Goal: Task Accomplishment & Management: Complete application form

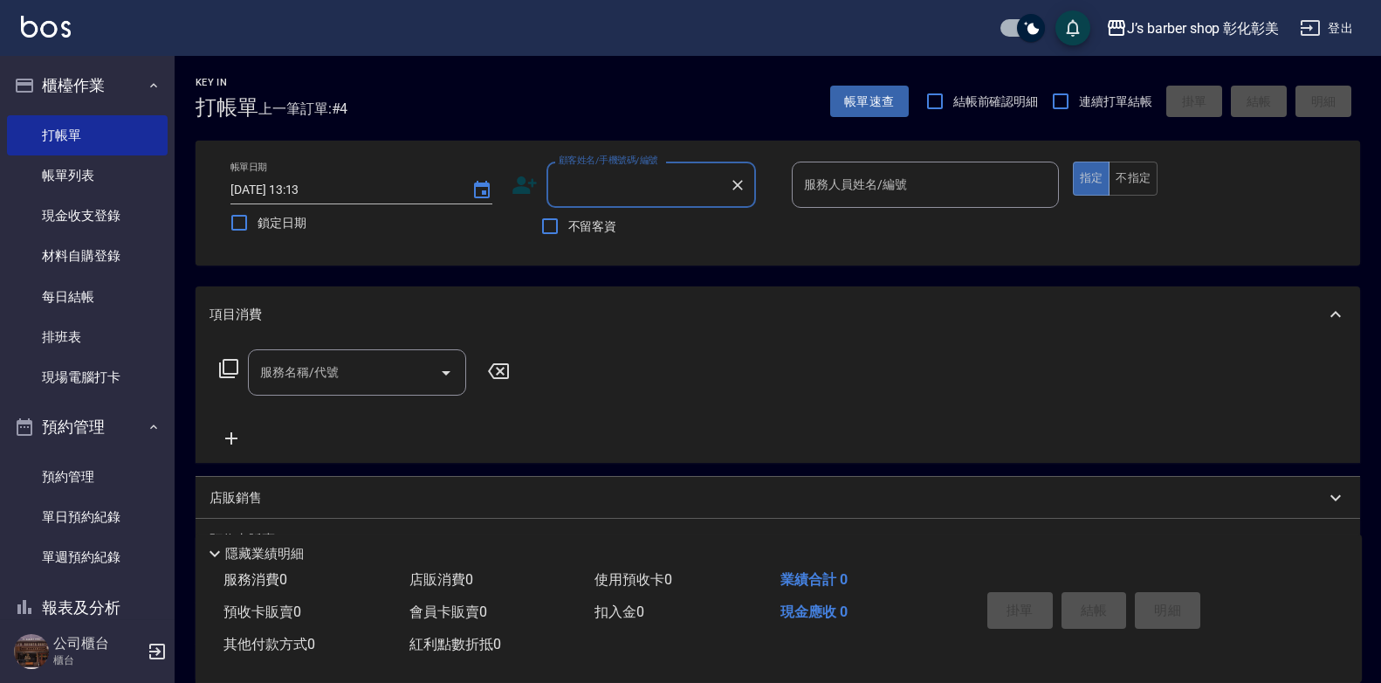
drag, startPoint x: 75, startPoint y: 169, endPoint x: 410, endPoint y: 374, distance: 392.6
click at [75, 169] on link "帳單列表" at bounding box center [87, 175] width 161 height 40
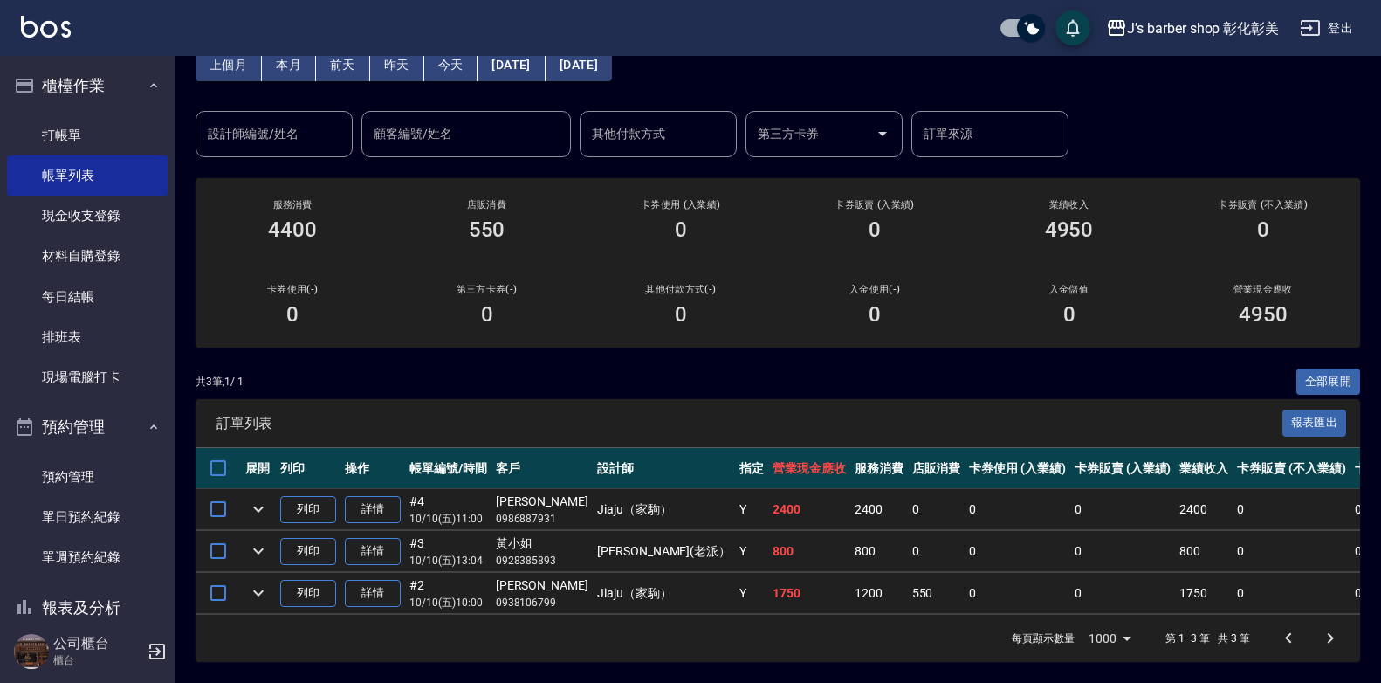
scroll to position [105, 0]
click at [73, 137] on link "打帳單" at bounding box center [87, 135] width 161 height 40
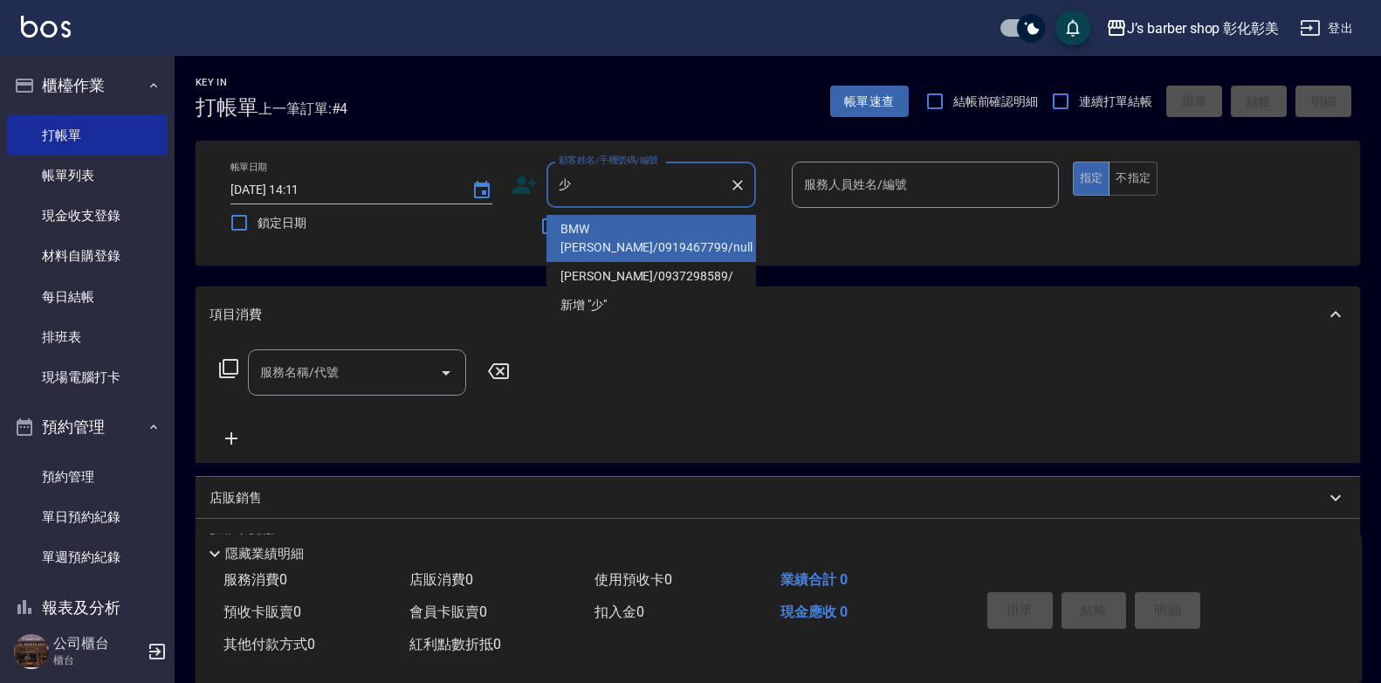
click at [639, 227] on li "BMW [PERSON_NAME]/0919467799/null" at bounding box center [652, 238] width 210 height 47
type input "BMW [PERSON_NAME]/0919467799/null"
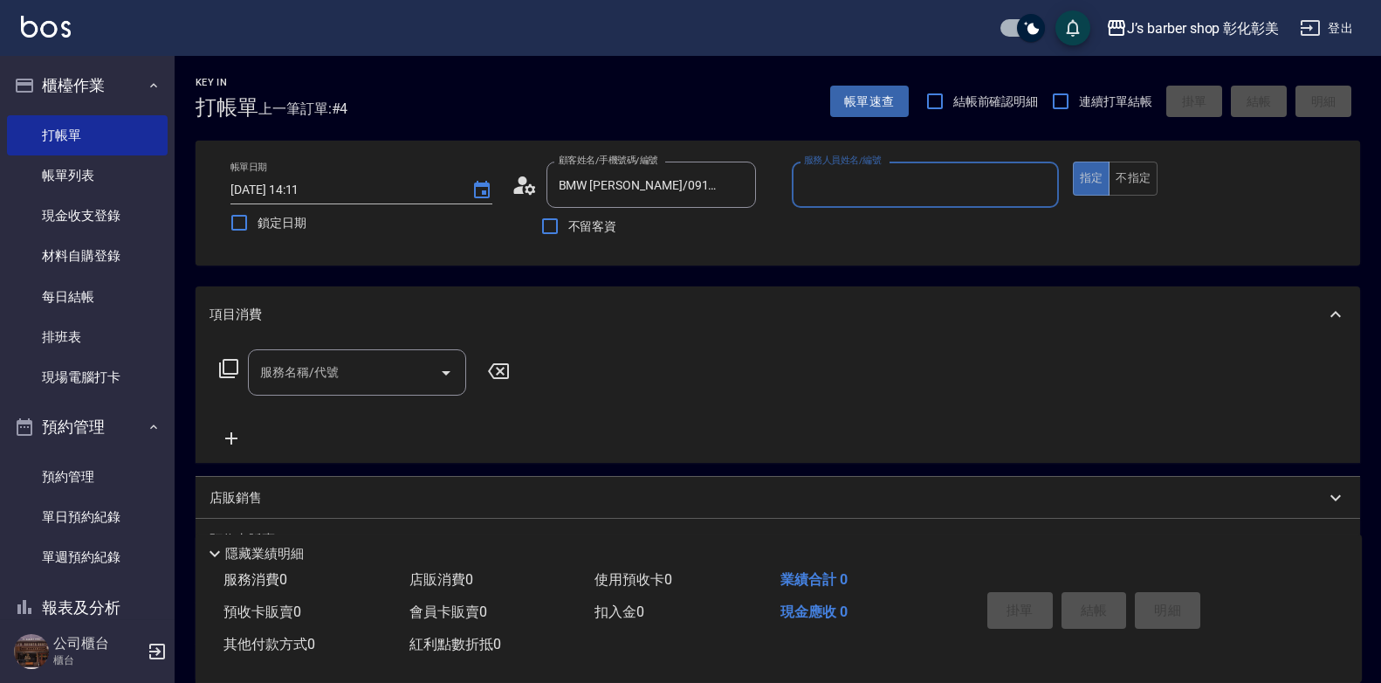
click at [858, 185] on input "服務人員姓名/編號" at bounding box center [925, 184] width 251 height 31
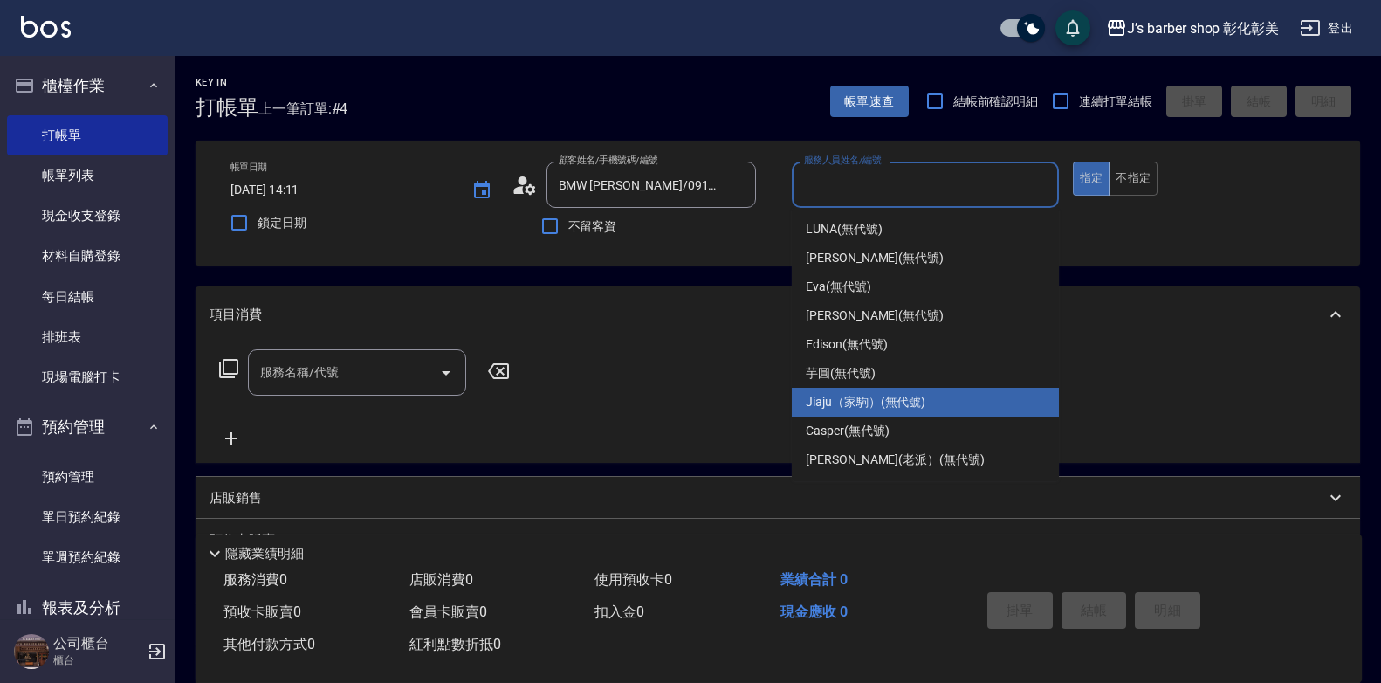
click at [822, 394] on span "Jiaju（家駒） (無代號)" at bounding box center [866, 402] width 120 height 18
click at [822, 394] on div "服務名稱/代號 服務名稱/代號" at bounding box center [778, 402] width 1165 height 120
type input "Jiaju（家駒）(無代號)"
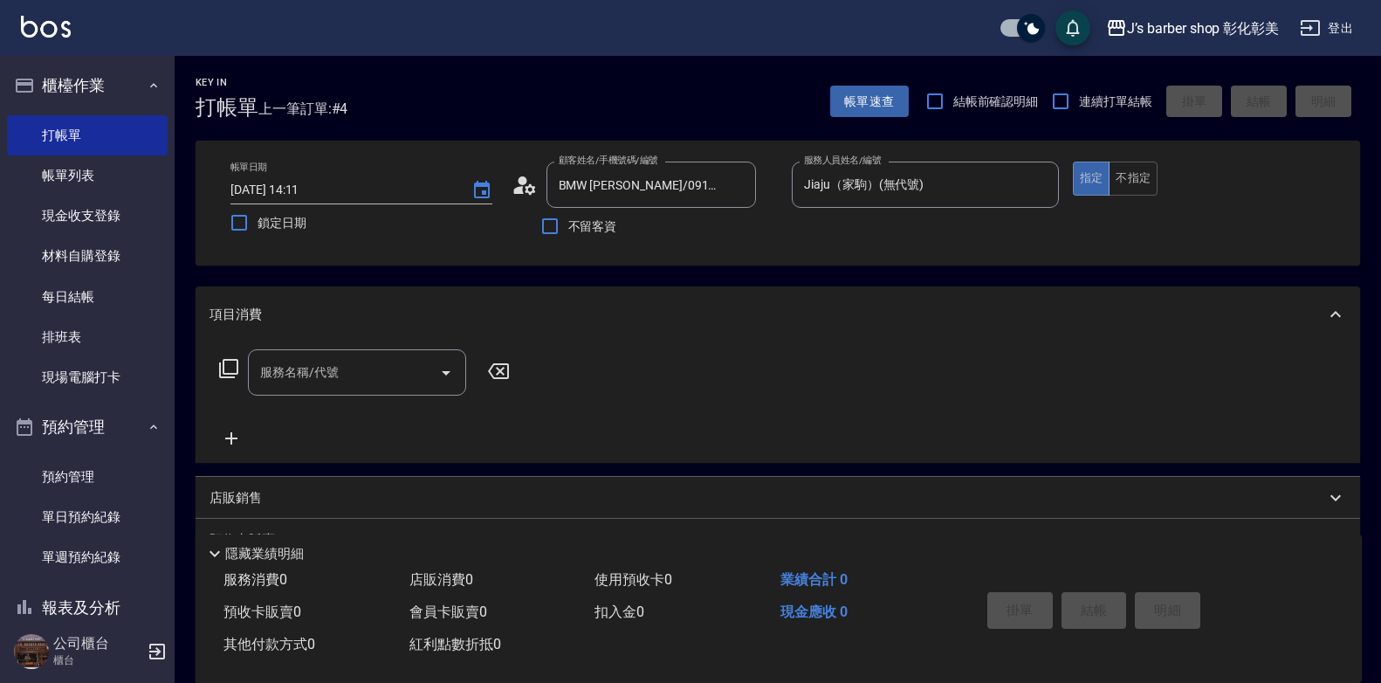
click at [329, 368] on div "服務名稱/代號 服務名稱/代號" at bounding box center [357, 372] width 218 height 46
click at [329, 368] on label "服務名稱/代號" at bounding box center [299, 371] width 79 height 17
click at [329, 368] on input "服務名稱/代號" at bounding box center [344, 372] width 176 height 31
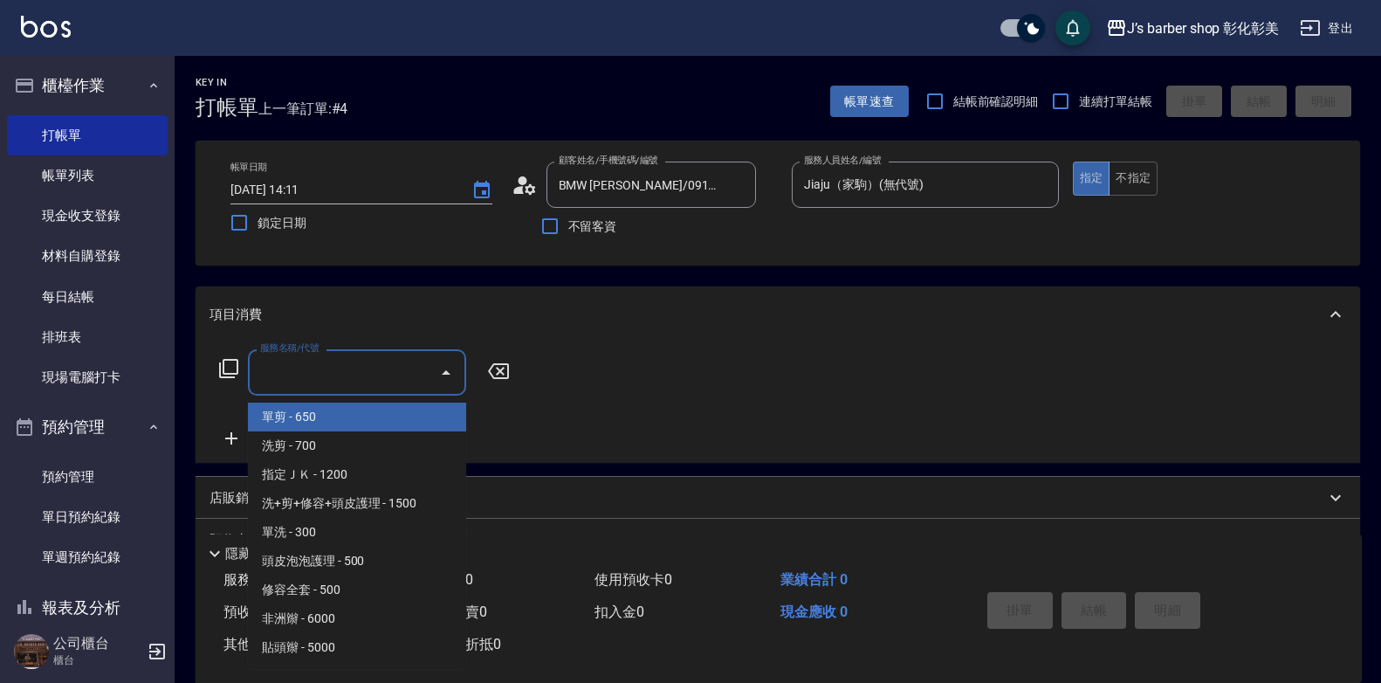
click at [329, 368] on input "服務名稱/代號" at bounding box center [344, 372] width 176 height 31
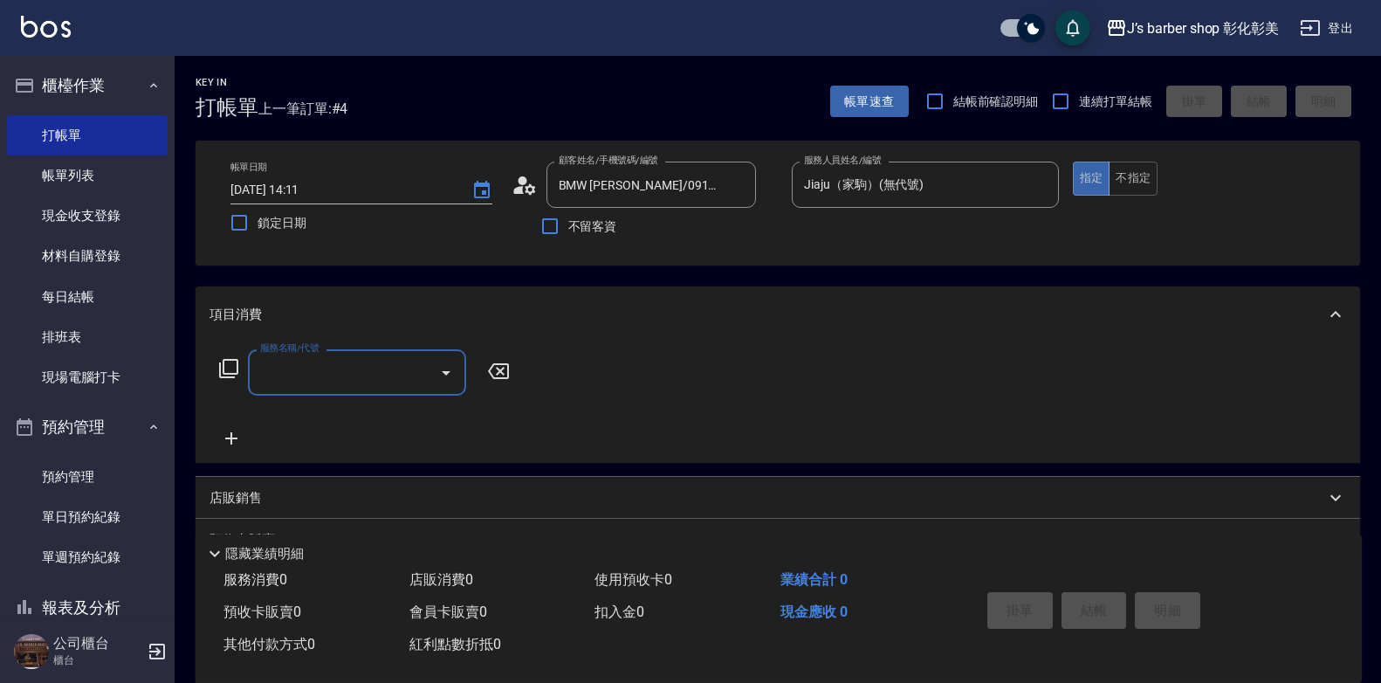
click at [304, 385] on input "服務名稱/代號" at bounding box center [344, 372] width 176 height 31
click at [304, 375] on input "服務名稱/代號" at bounding box center [344, 372] width 176 height 31
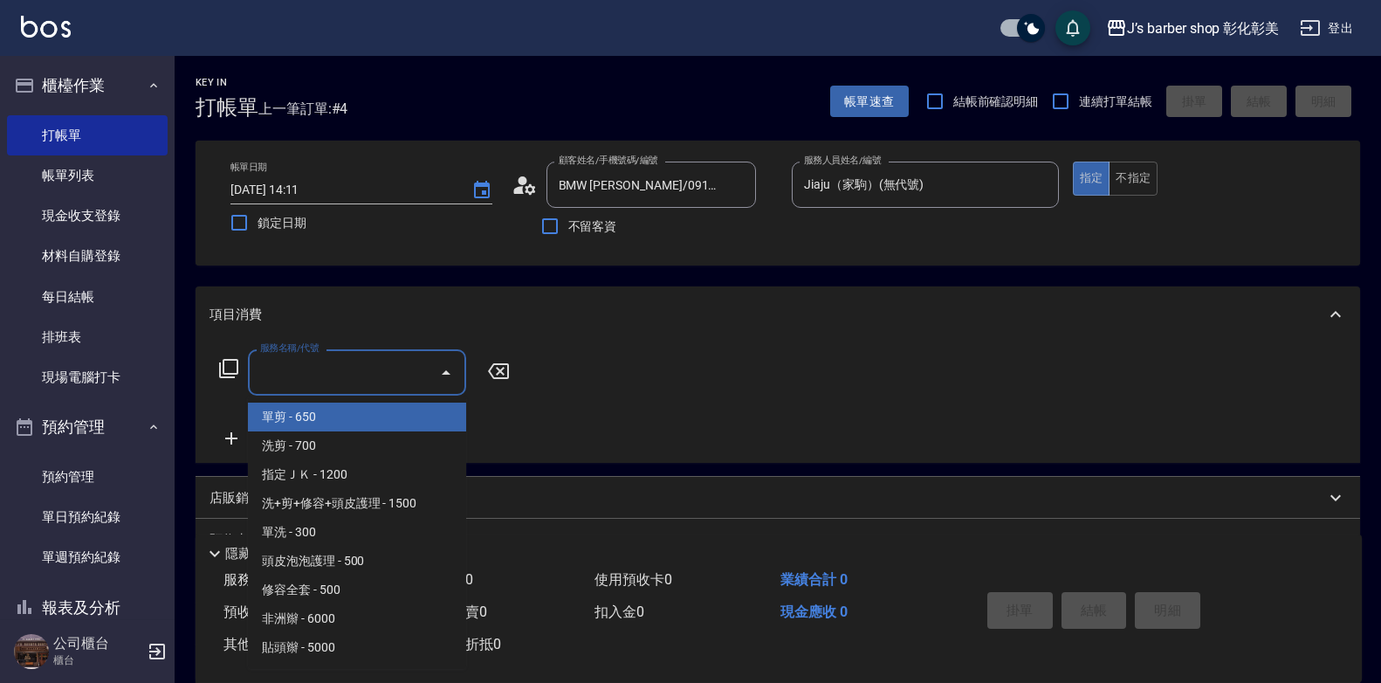
click at [302, 372] on input "服務名稱/代號" at bounding box center [344, 372] width 176 height 31
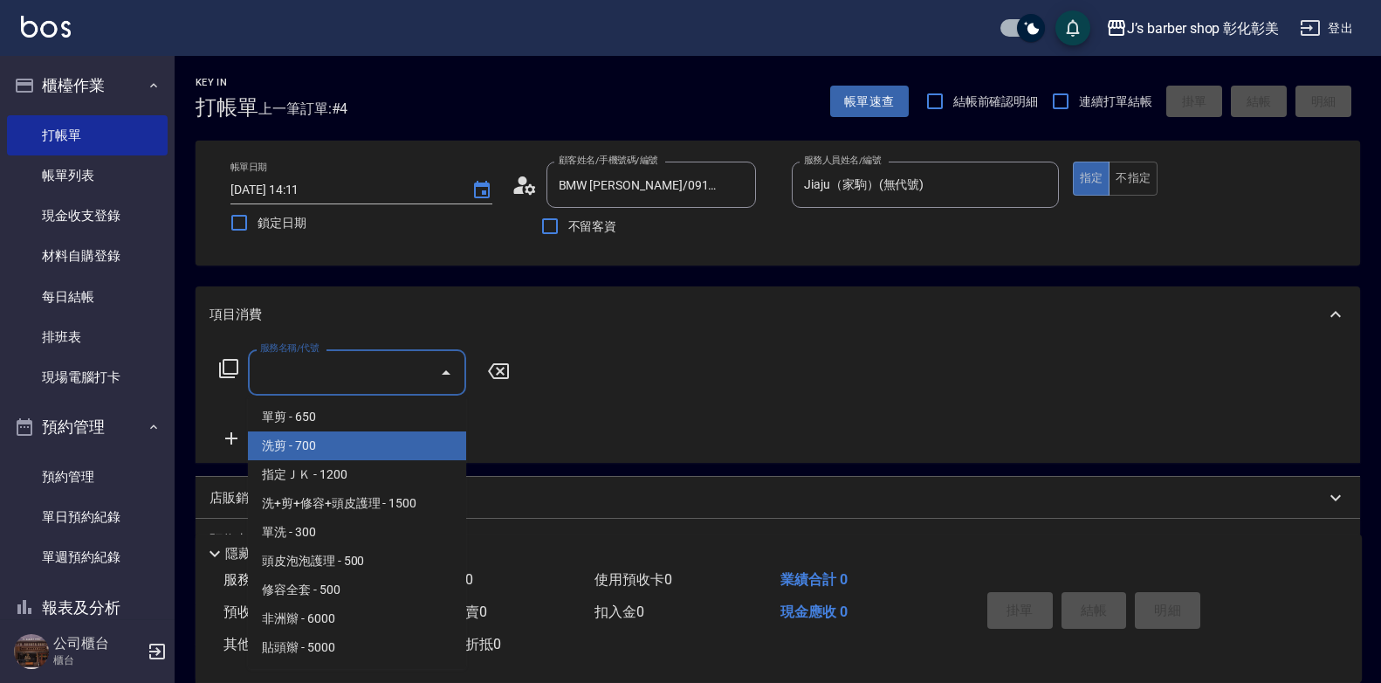
click at [317, 459] on span "洗剪 - 700" at bounding box center [357, 445] width 218 height 29
type input "洗剪(101)"
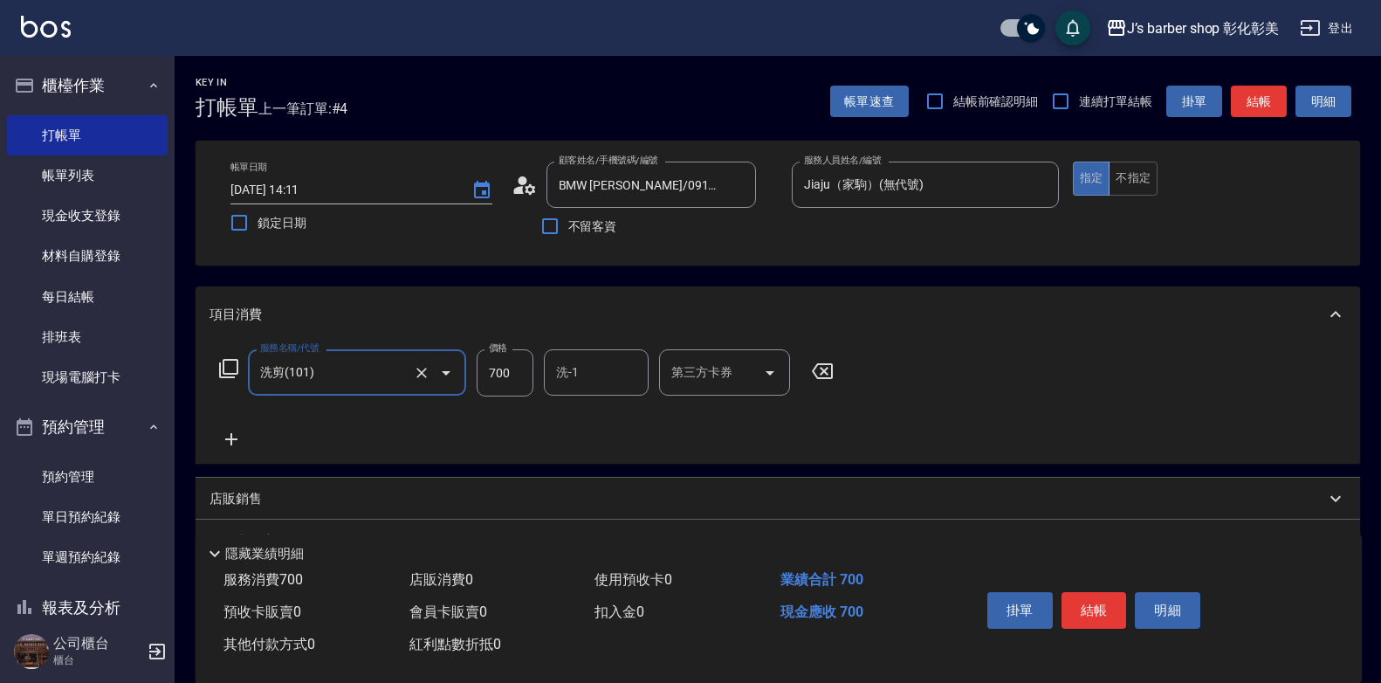
click at [416, 375] on icon "Clear" at bounding box center [421, 372] width 17 height 17
click at [417, 374] on icon "Clear" at bounding box center [421, 372] width 17 height 17
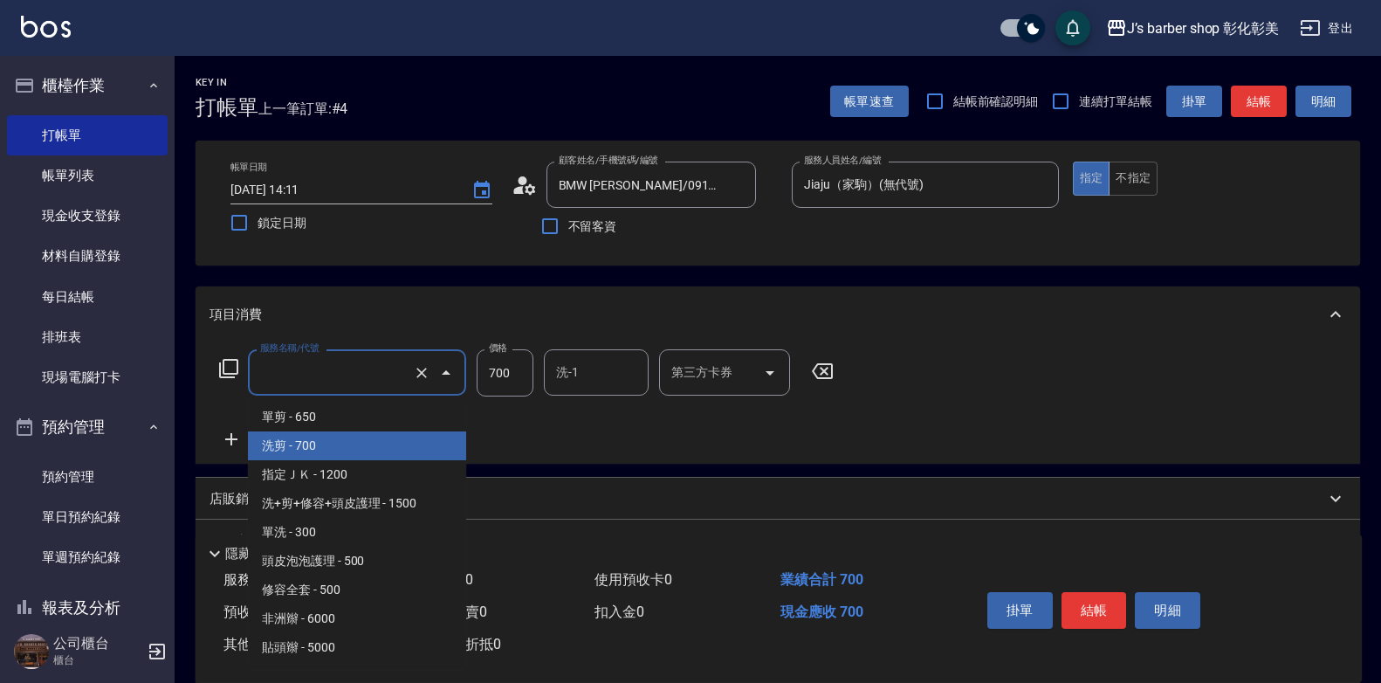
click at [357, 378] on input "服務名稱/代號" at bounding box center [333, 372] width 154 height 31
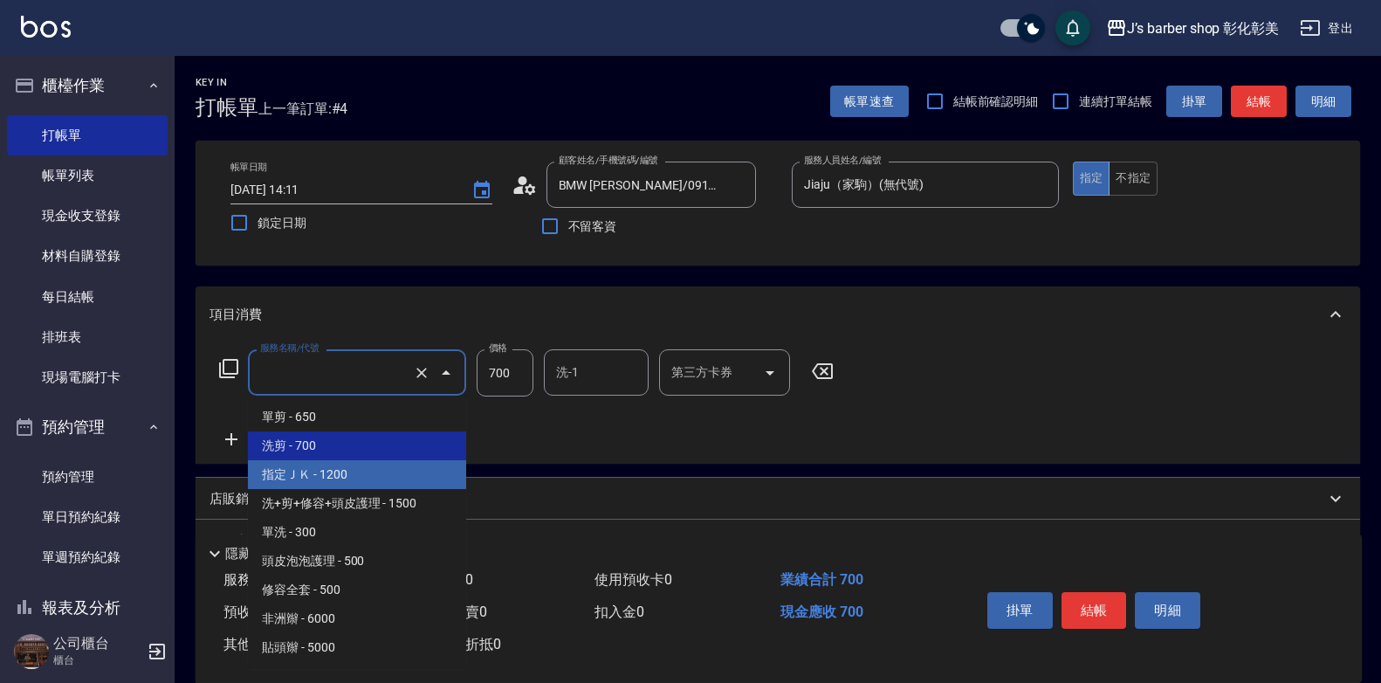
click at [360, 472] on span "指定ＪＫ - 1200" at bounding box center [357, 474] width 218 height 29
type input "指定ＪＫ(102)"
type input "1200"
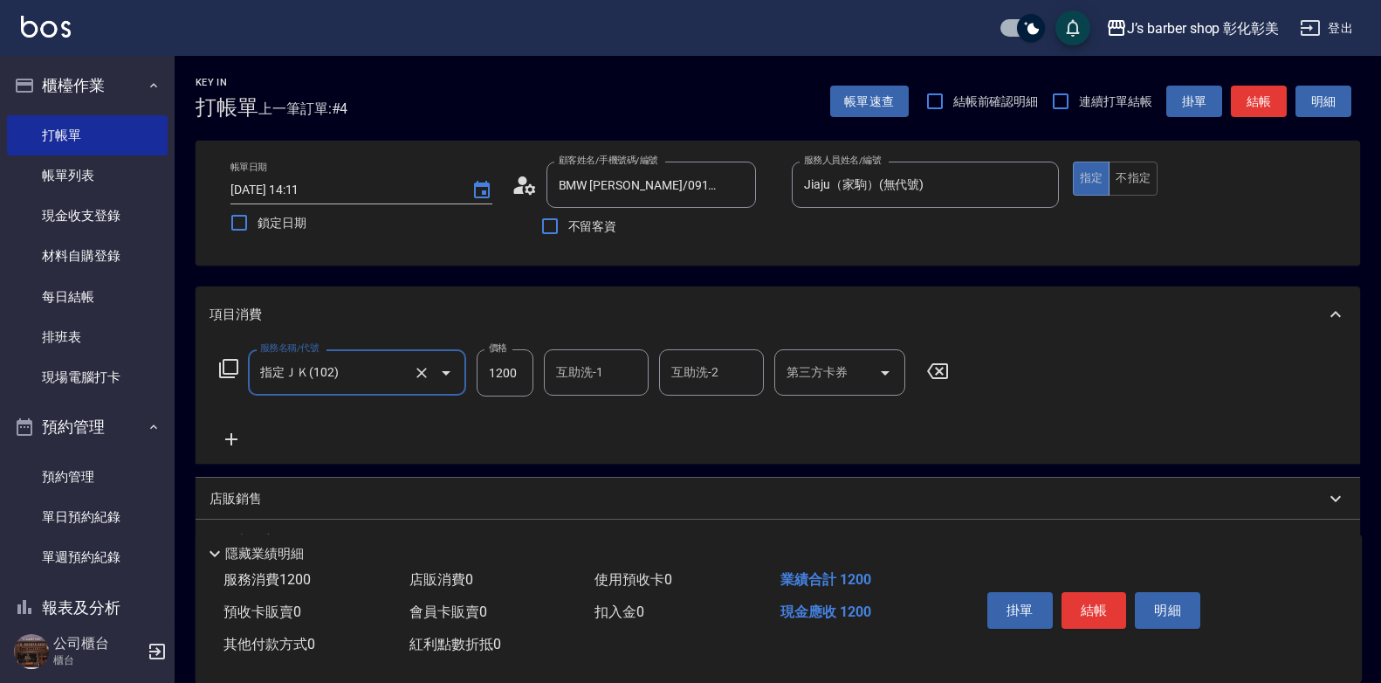
click at [587, 371] on input "互助洗-1" at bounding box center [596, 372] width 89 height 31
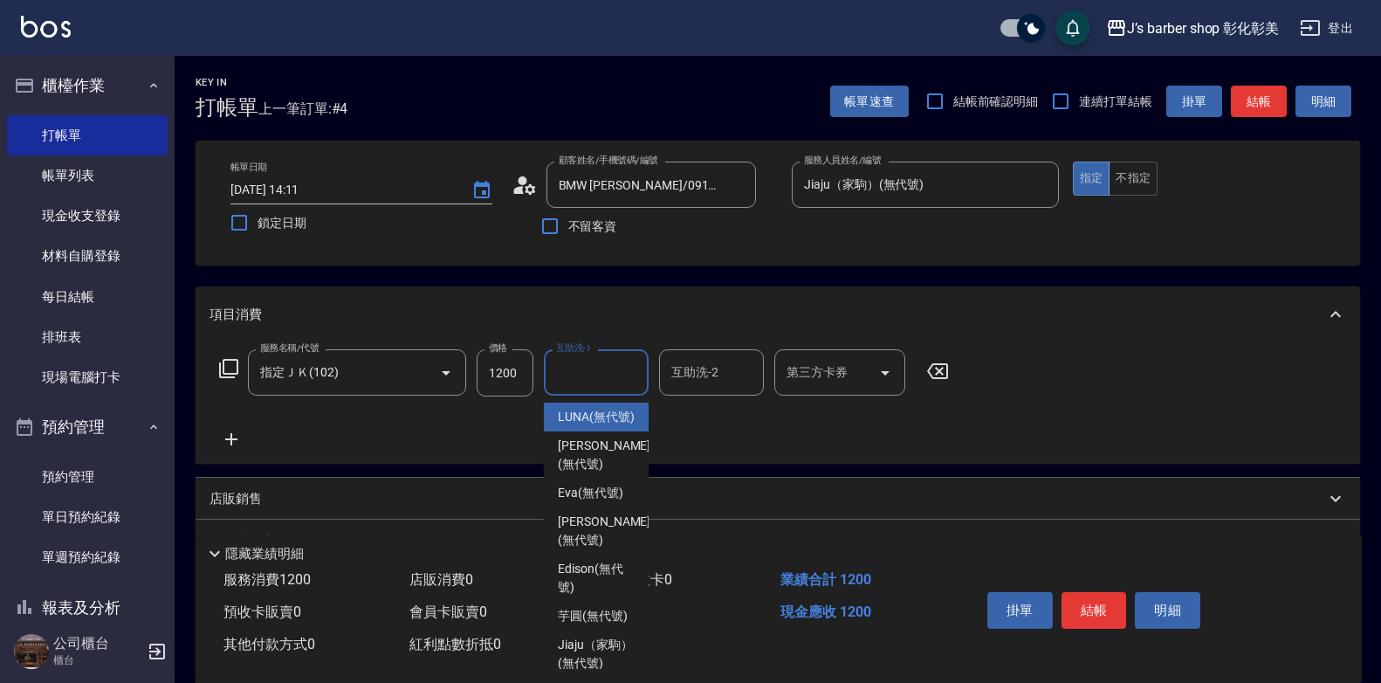
click at [587, 371] on input "互助洗-1" at bounding box center [596, 372] width 89 height 31
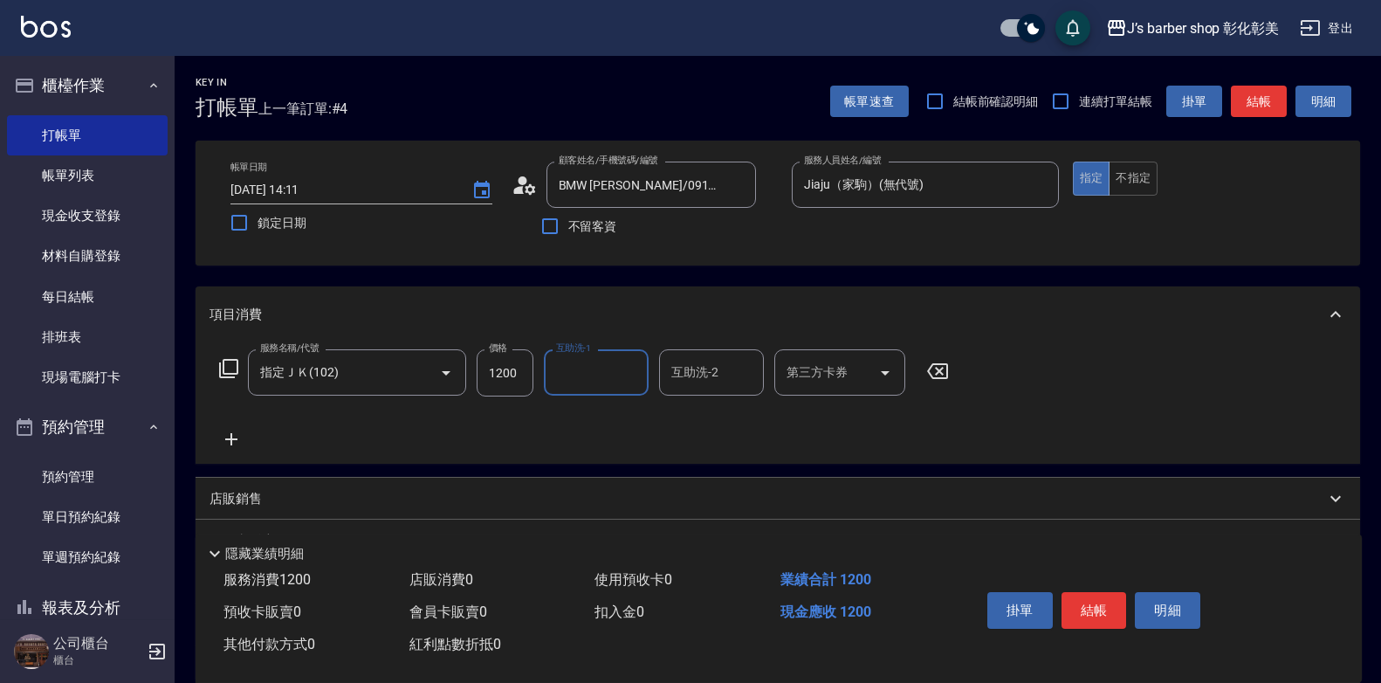
click at [587, 371] on input "互助洗-1" at bounding box center [596, 372] width 89 height 31
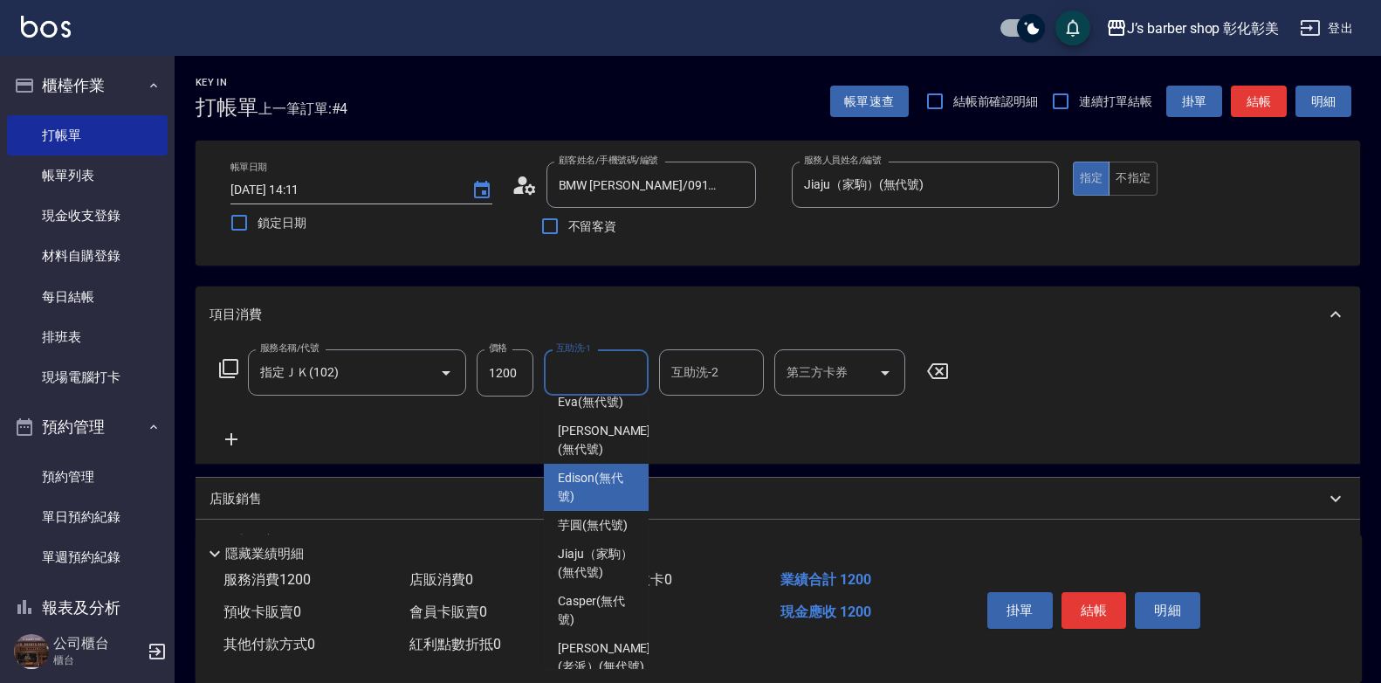
scroll to position [175, 0]
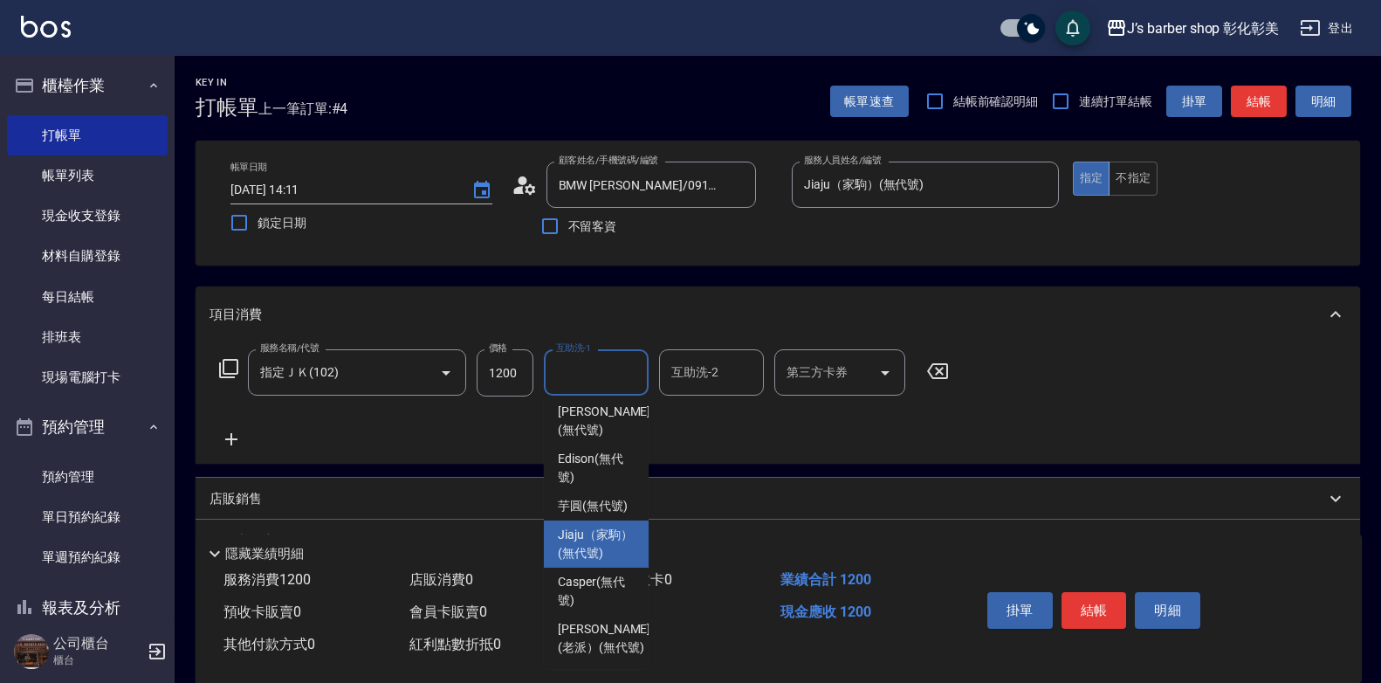
click at [576, 526] on span "Jiaju（家駒） (無代號)" at bounding box center [596, 544] width 77 height 37
type input "Jiaju（家駒）(無代號)"
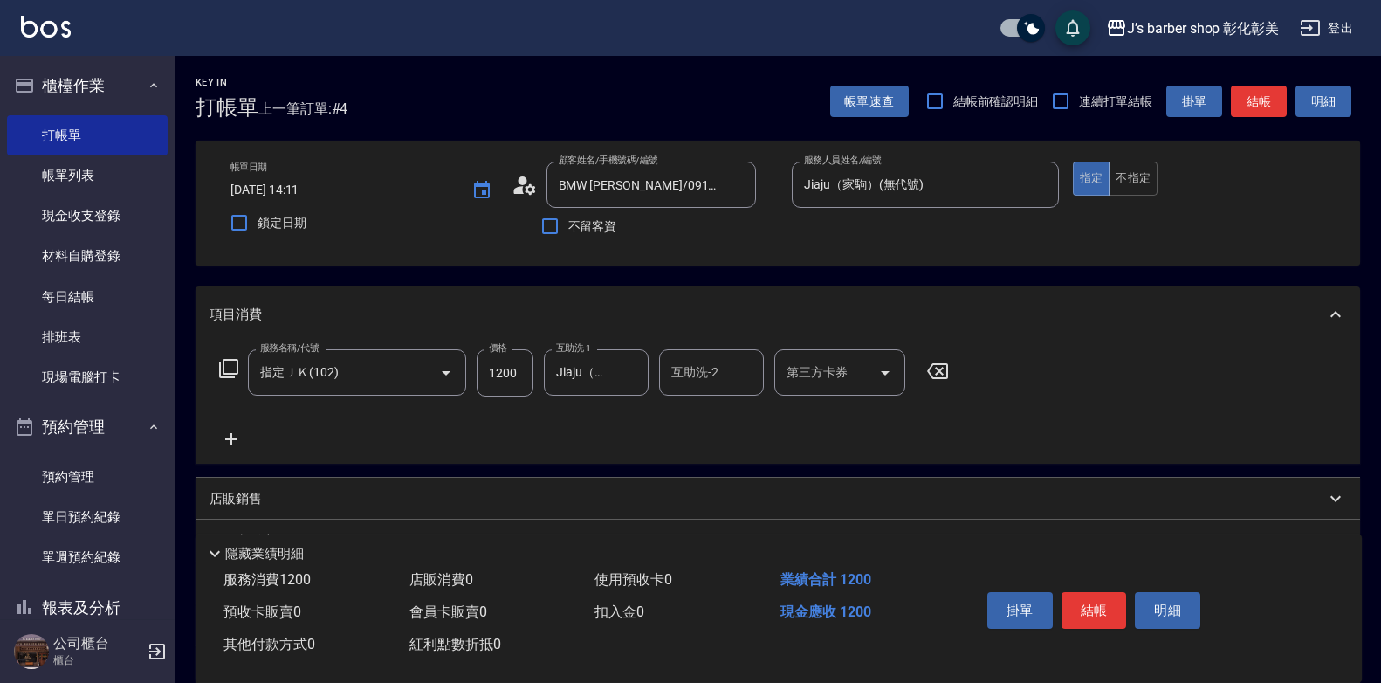
click at [576, 516] on div "店販銷售" at bounding box center [778, 499] width 1165 height 42
click at [576, 516] on div "店販銷售" at bounding box center [778, 506] width 1165 height 56
click at [708, 372] on input "互助洗-2" at bounding box center [711, 372] width 89 height 31
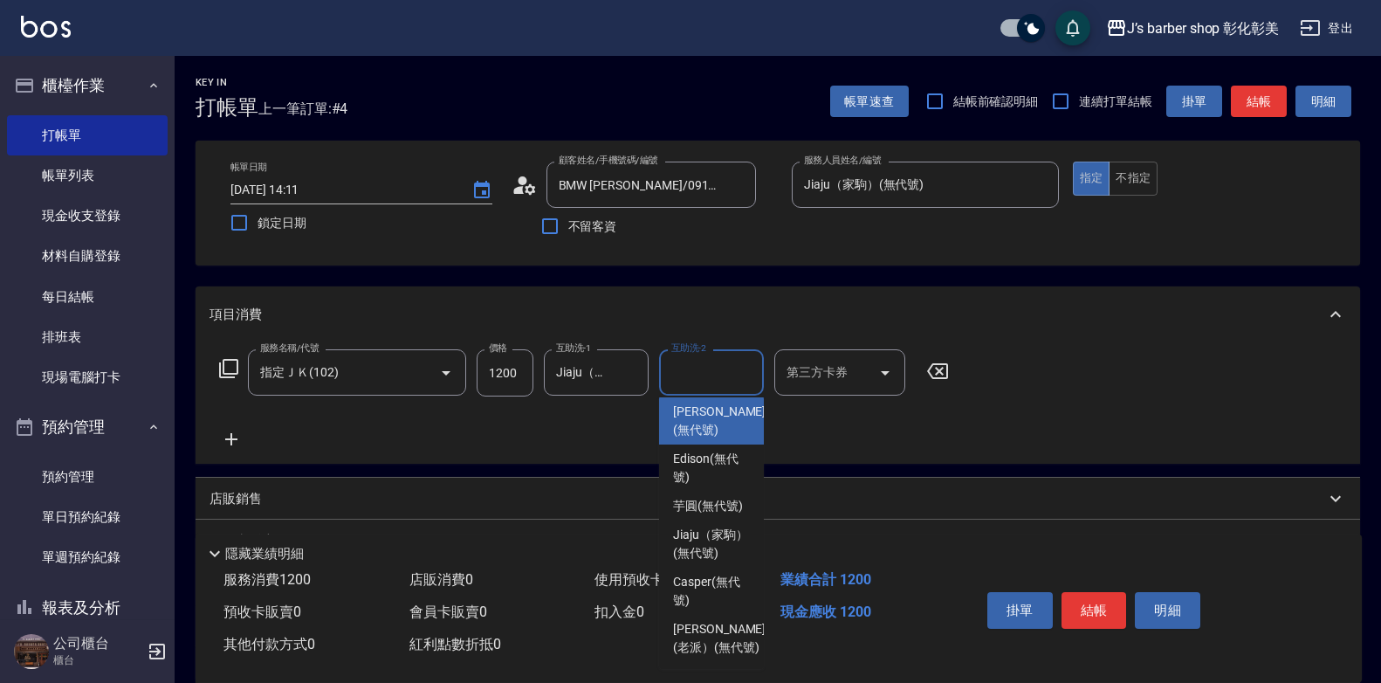
scroll to position [183, 0]
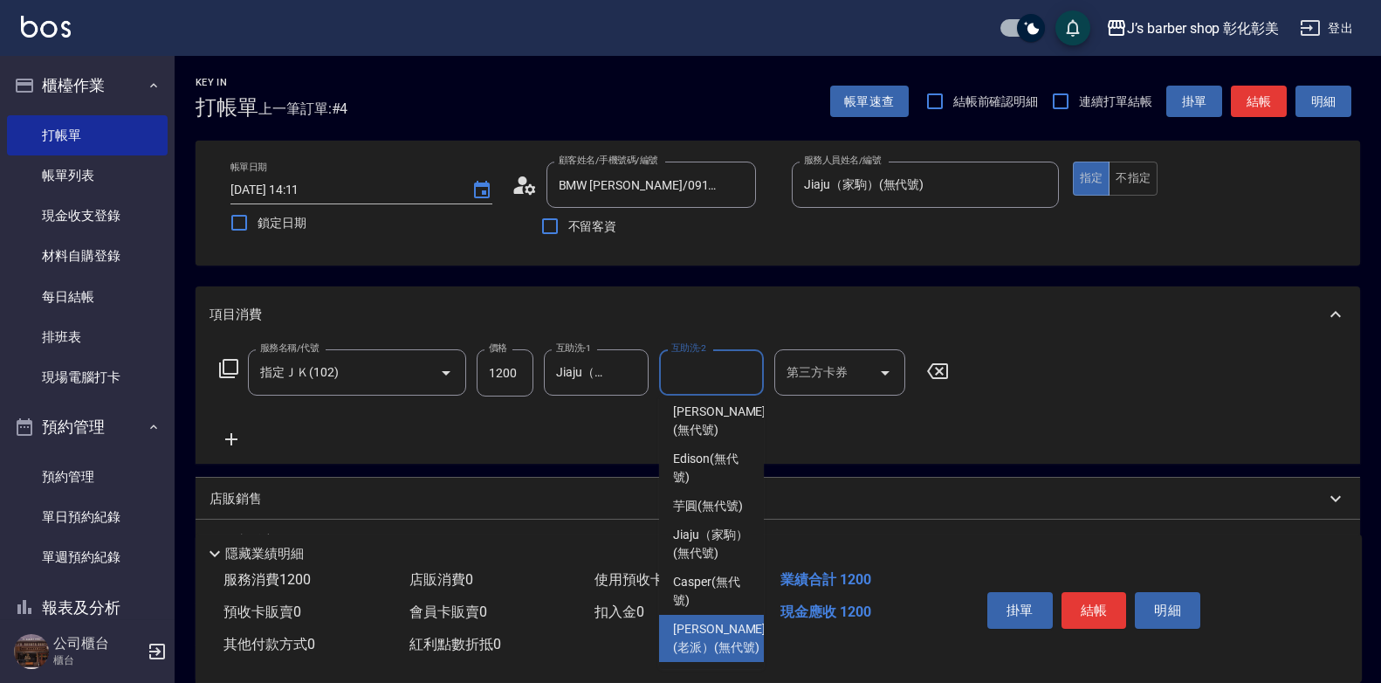
click at [695, 622] on span "[PERSON_NAME](老派） (無代號)" at bounding box center [719, 638] width 93 height 37
type input "[PERSON_NAME](老派）(無代號)"
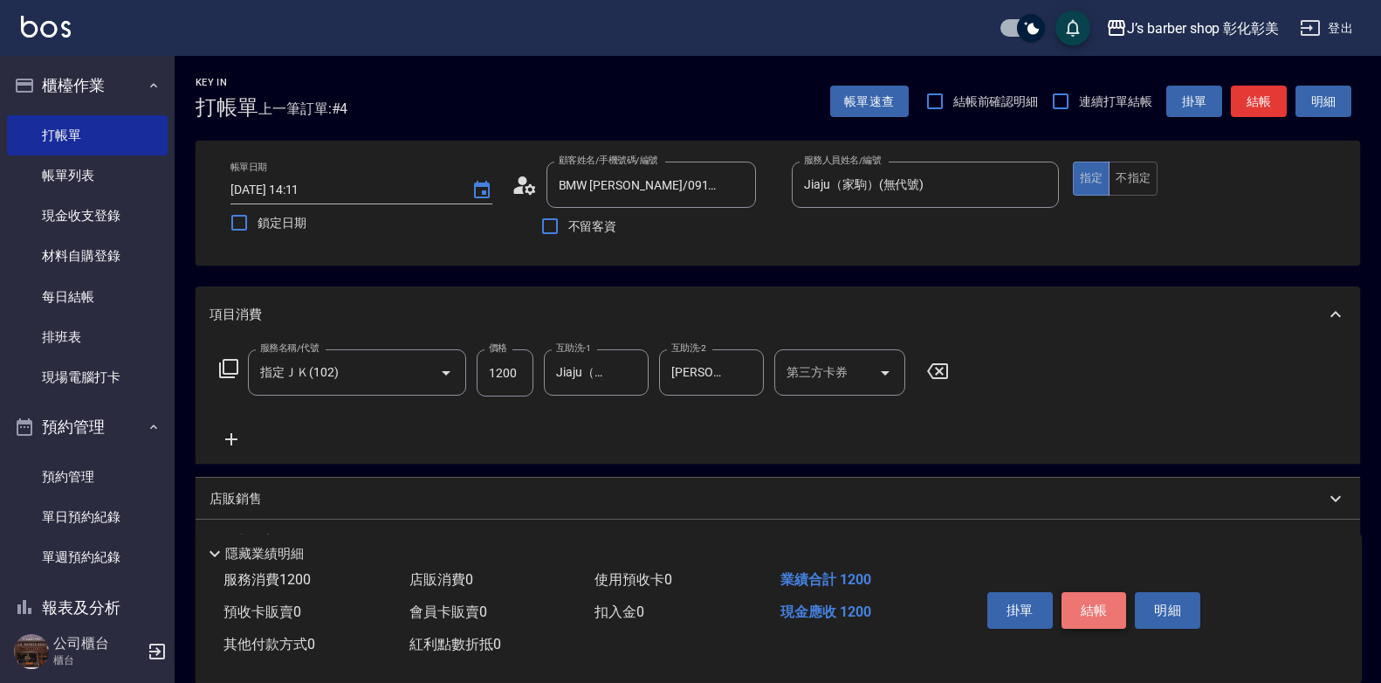
click at [1089, 598] on button "結帳" at bounding box center [1094, 610] width 65 height 37
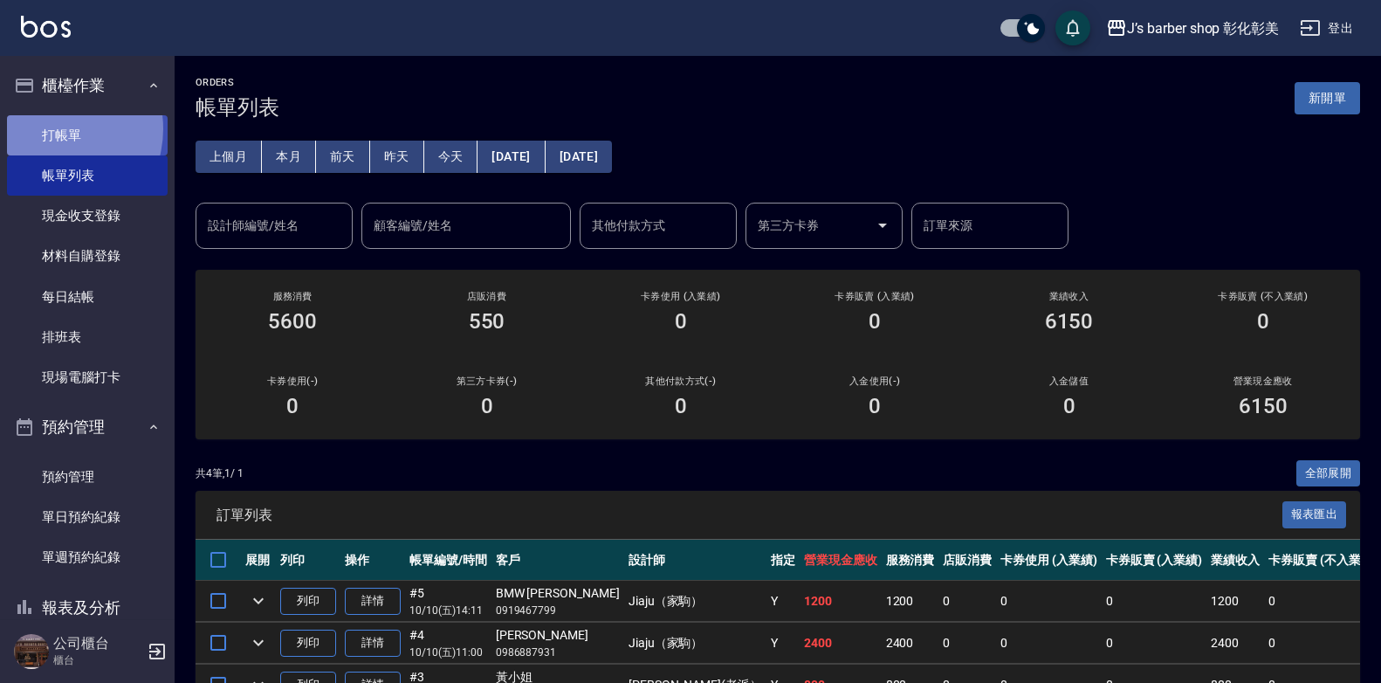
click at [49, 128] on link "打帳單" at bounding box center [87, 135] width 161 height 40
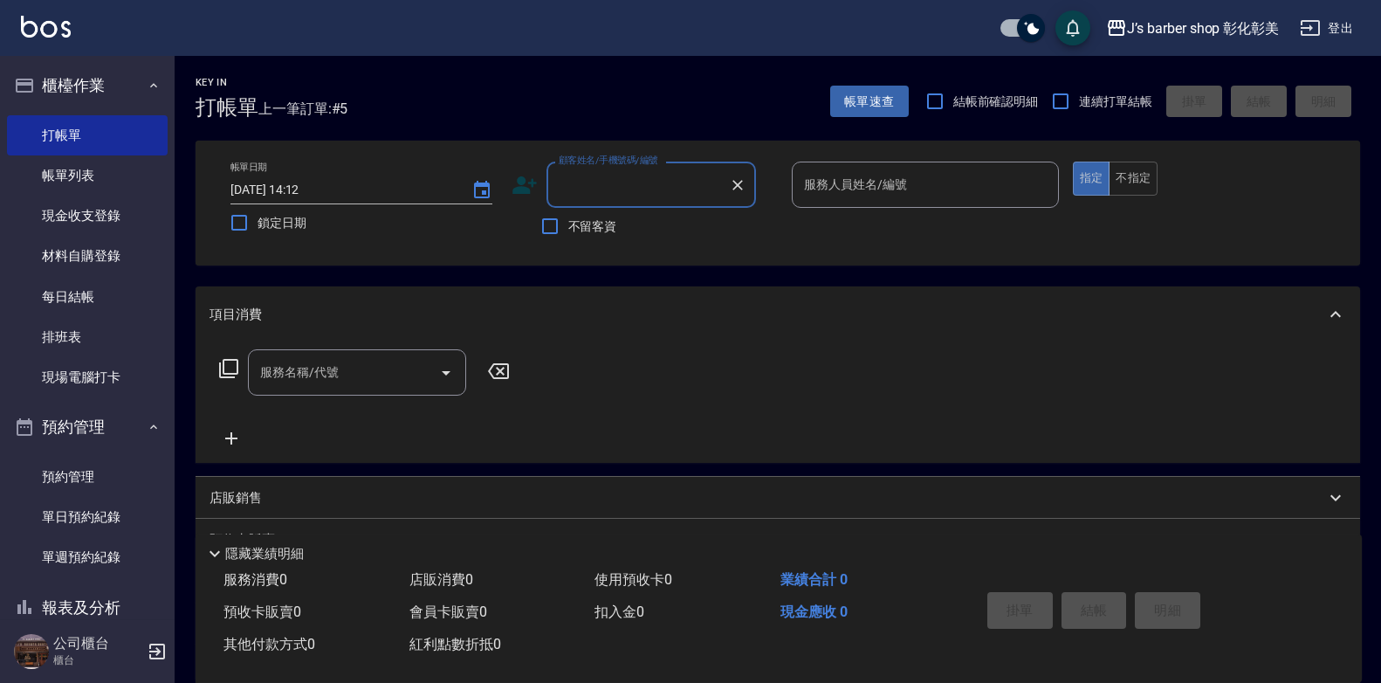
click at [605, 180] on input "顧客姓名/手機號碼/編號" at bounding box center [638, 184] width 168 height 31
click at [599, 227] on li "[PERSON_NAME]/0932227377/a" at bounding box center [652, 229] width 210 height 29
type input "[PERSON_NAME]/0932227377/a"
click at [807, 196] on input "服務人員姓名/編號" at bounding box center [925, 184] width 251 height 31
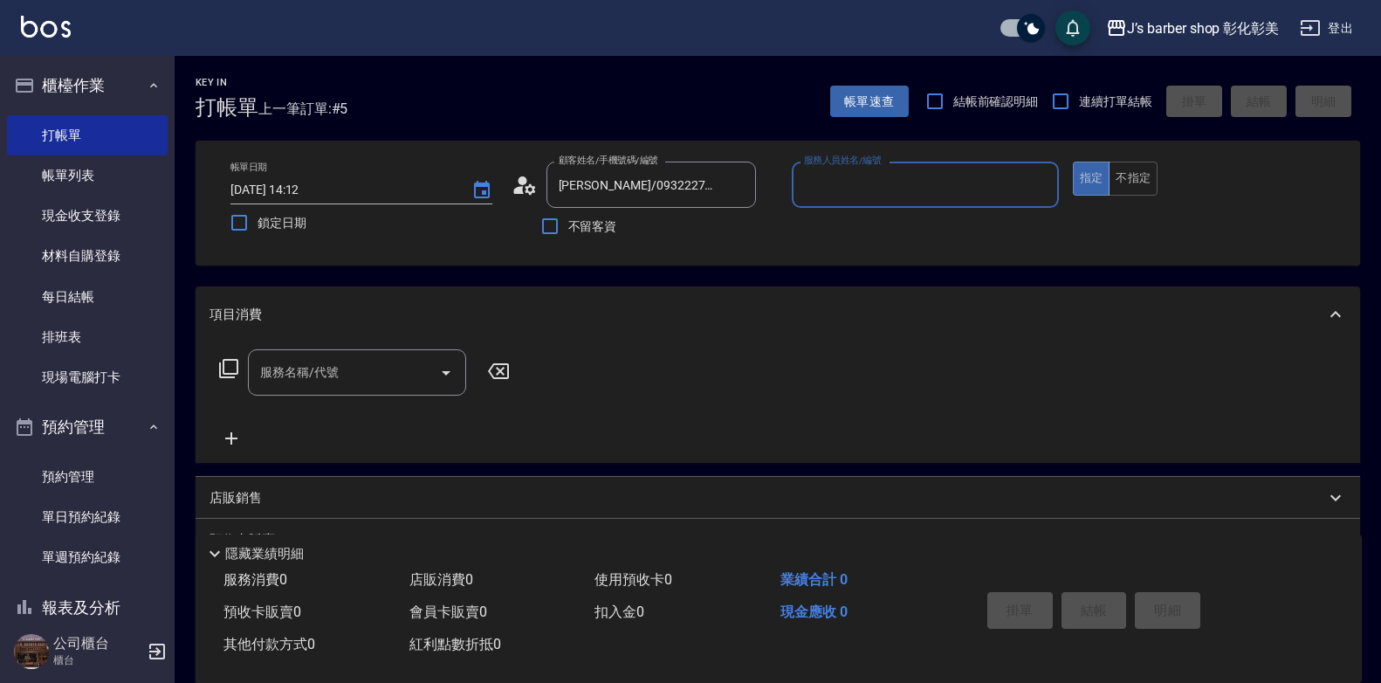
click at [807, 196] on input "服務人員姓名/編號" at bounding box center [925, 184] width 251 height 31
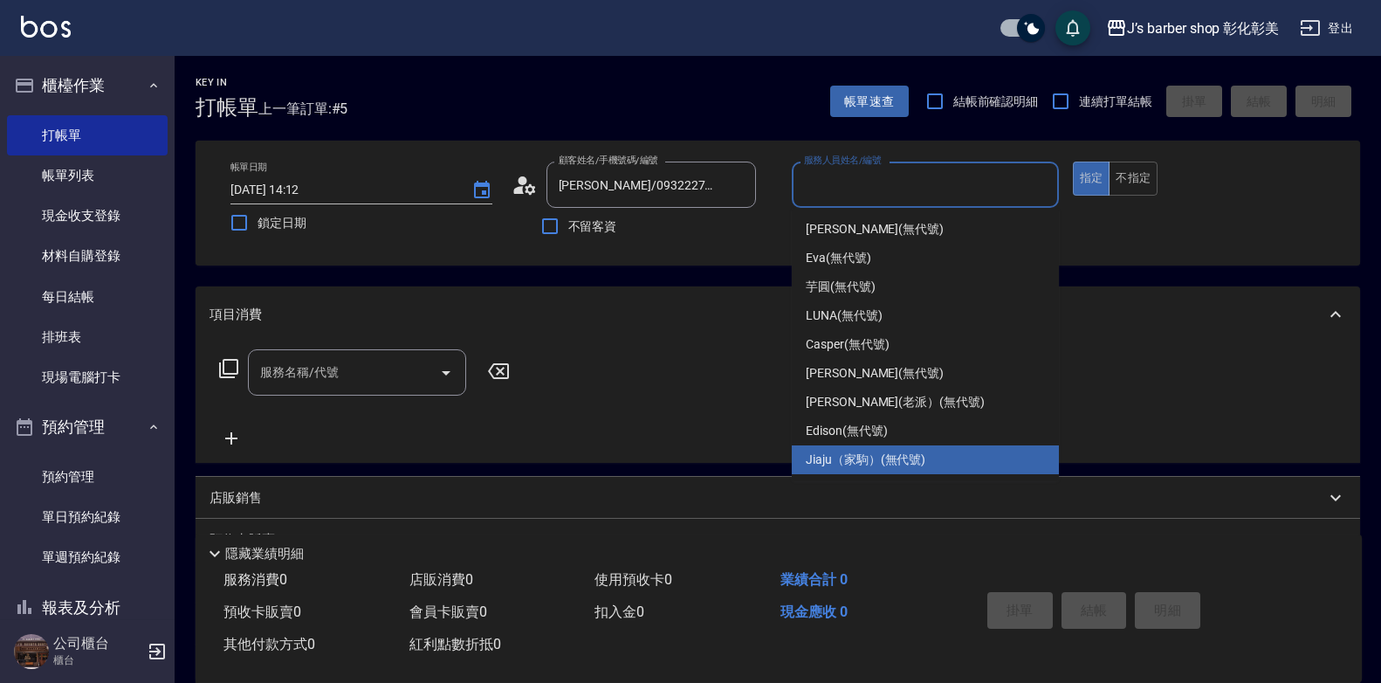
click at [817, 461] on span "Jiaju（家駒） (無代號)" at bounding box center [866, 460] width 120 height 18
type input "Jiaju（家駒）(無代號)"
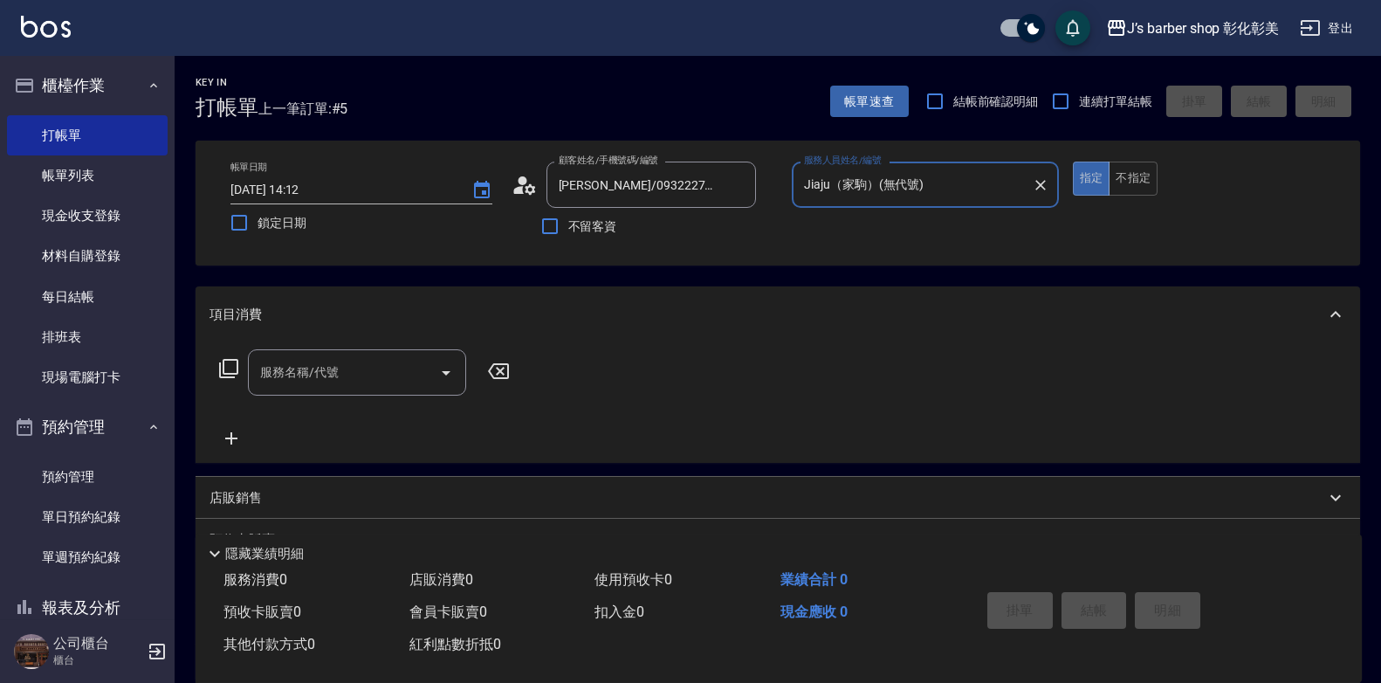
click at [293, 372] on div "服務名稱/代號 服務名稱/代號" at bounding box center [357, 372] width 218 height 46
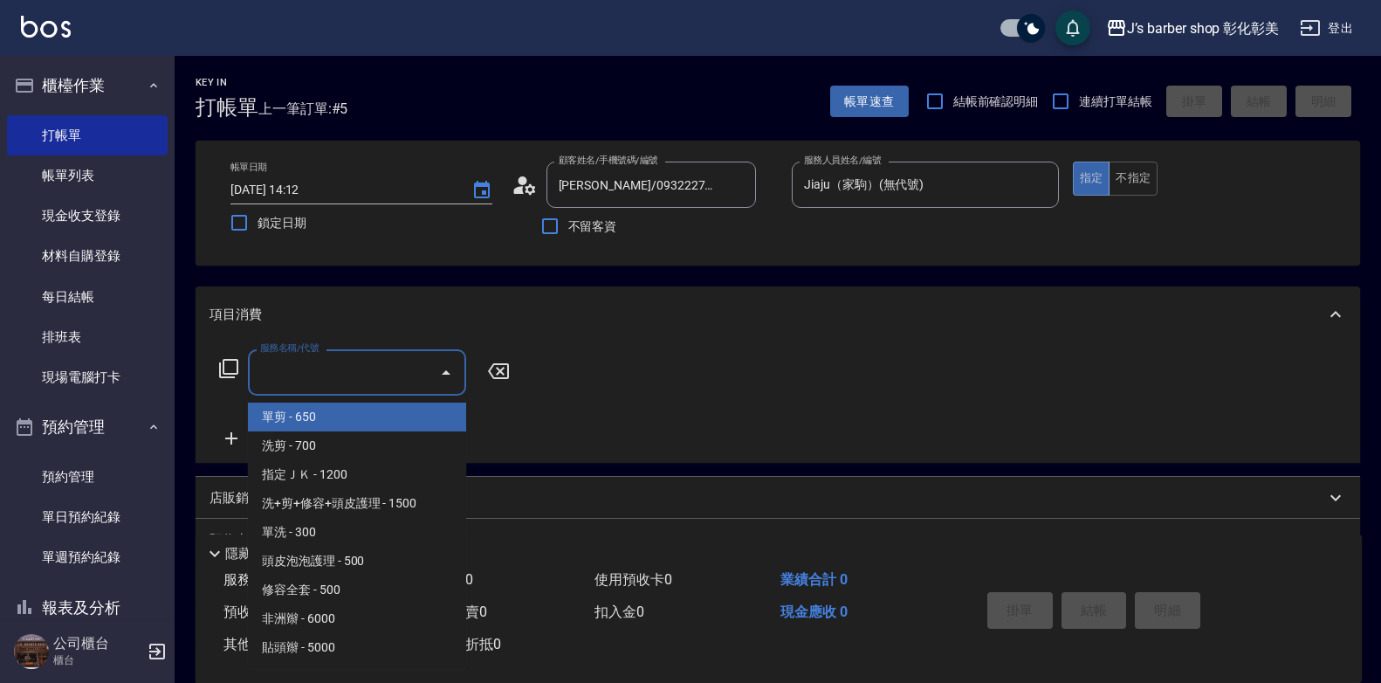
click at [293, 372] on input "服務名稱/代號" at bounding box center [344, 372] width 176 height 31
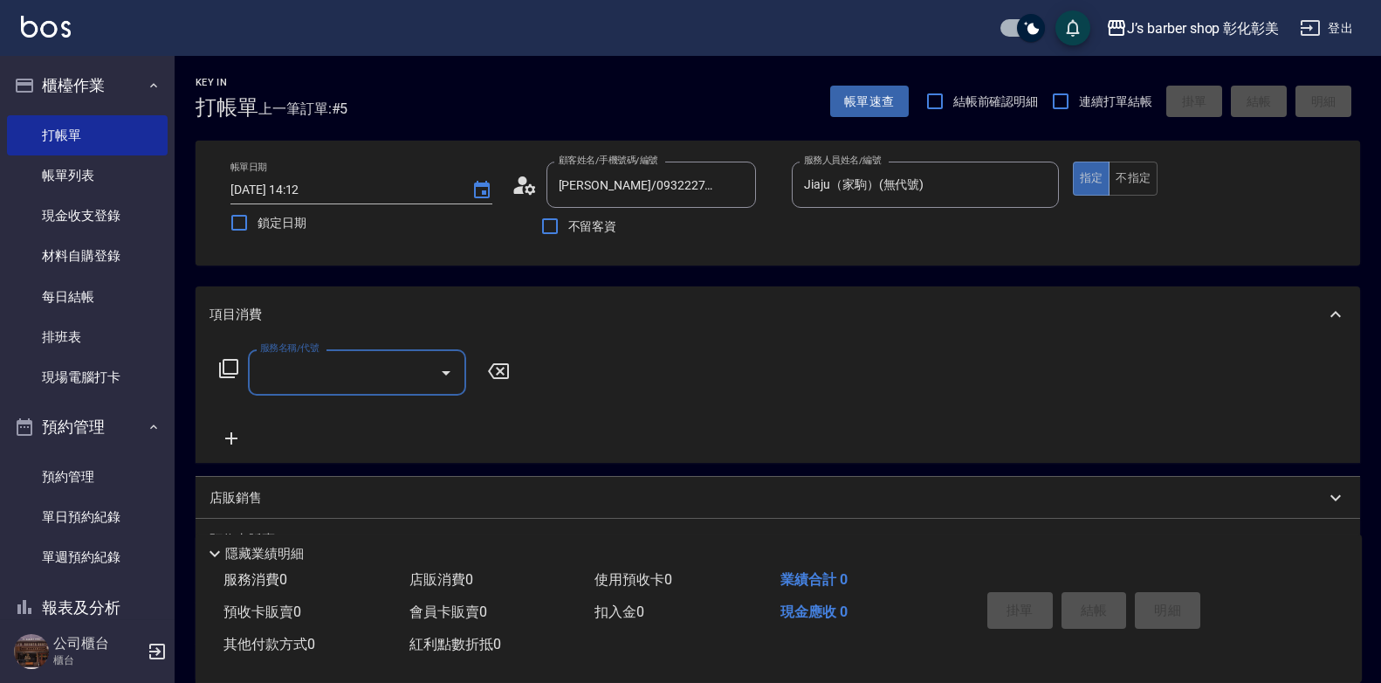
click at [291, 377] on input "服務名稱/代號" at bounding box center [344, 372] width 176 height 31
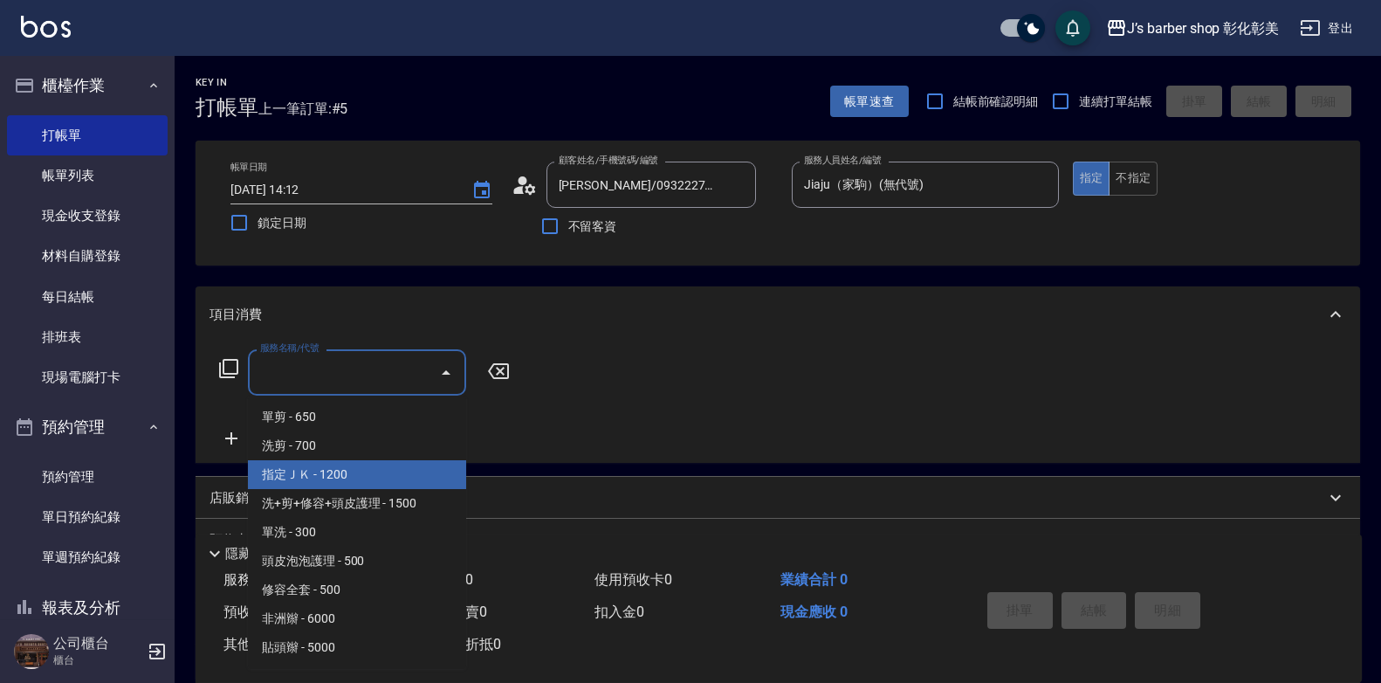
click at [306, 466] on span "指定ＪＫ - 1200" at bounding box center [357, 474] width 218 height 29
type input "指定ＪＫ(102)"
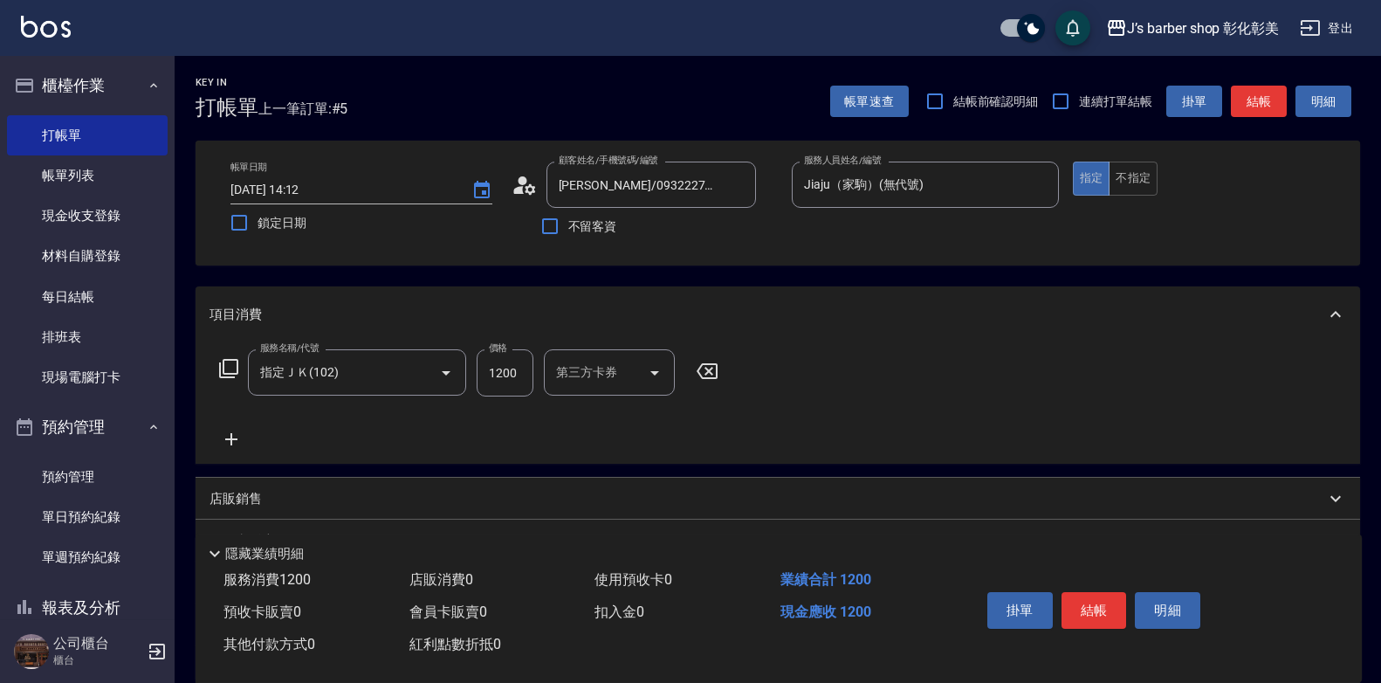
click at [306, 466] on div "項目消費 服務名稱/代號 指定ＪＫ(102) 服務名稱/代號 價格 1200 價格 第三方卡券 第三方卡券 店販銷售 服務人員姓名/編號 服務人員姓名/編號 …" at bounding box center [778, 486] width 1165 height 401
click at [566, 378] on div "互助洗-1 互助洗-1" at bounding box center [596, 372] width 105 height 46
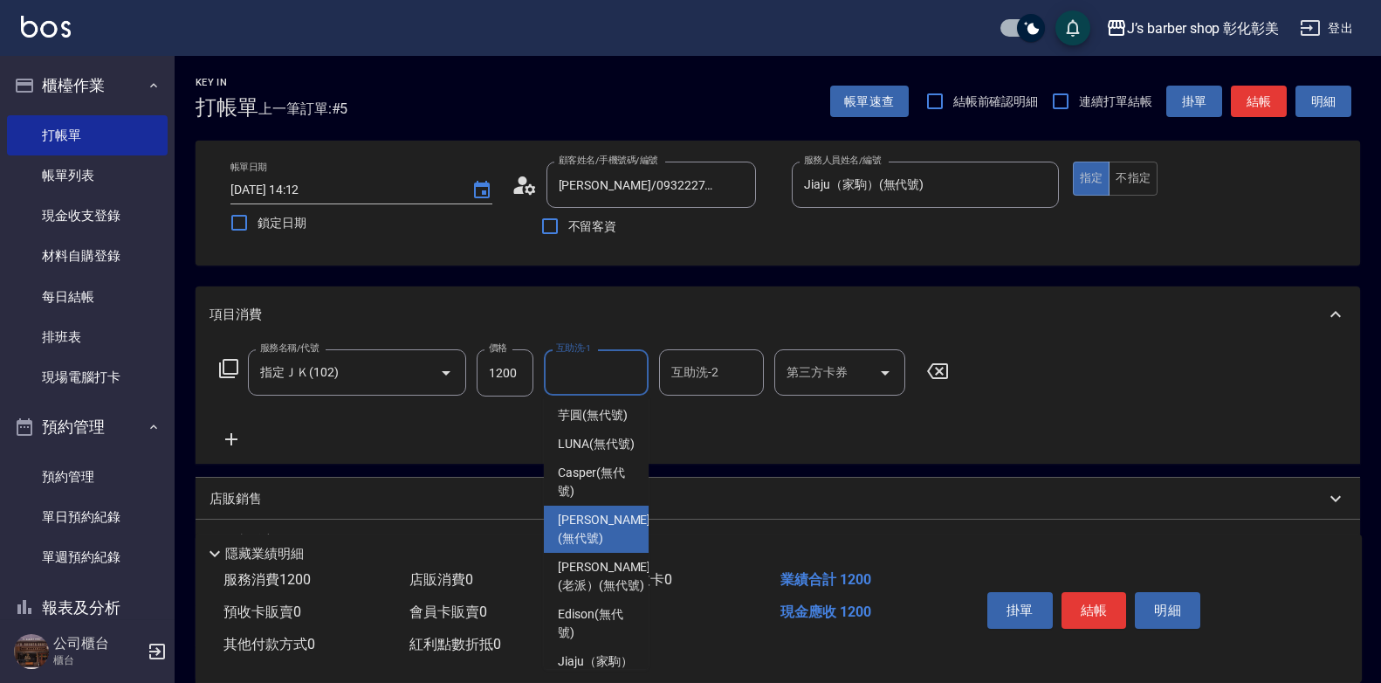
scroll to position [183, 0]
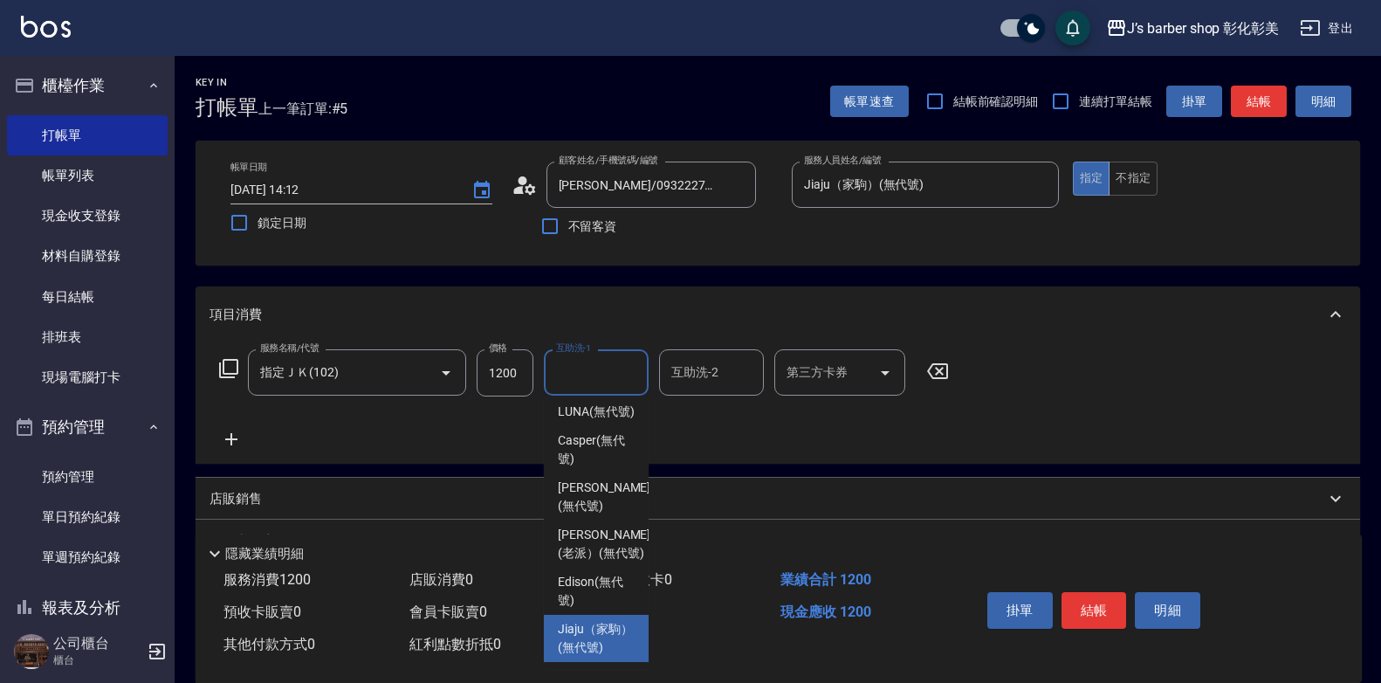
click at [565, 623] on span "Jiaju（家駒） (無代號)" at bounding box center [596, 638] width 77 height 37
type input "Jiaju（家駒）(無代號)"
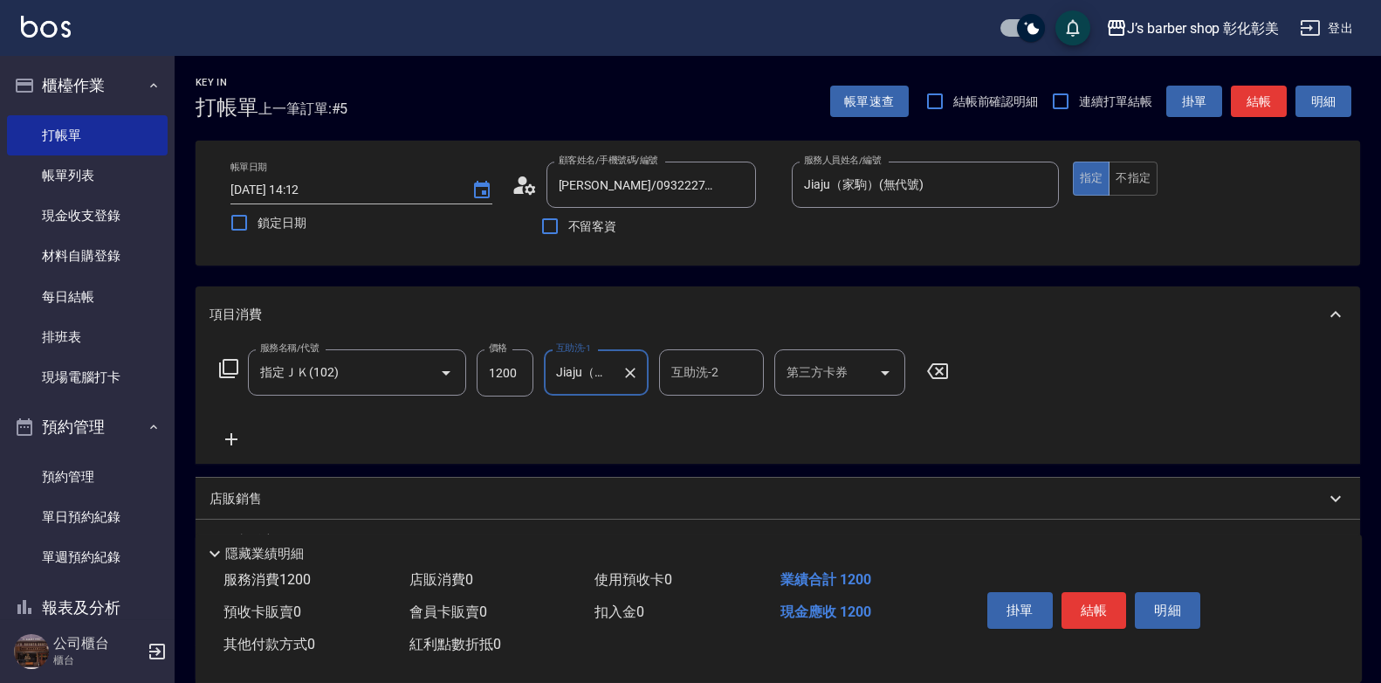
click at [565, 623] on div "會員卡販賣 0" at bounding box center [496, 612] width 186 height 32
click at [671, 378] on div "互助洗-2 互助洗-2" at bounding box center [711, 372] width 105 height 46
click at [671, 378] on input "互助洗-2" at bounding box center [711, 372] width 89 height 31
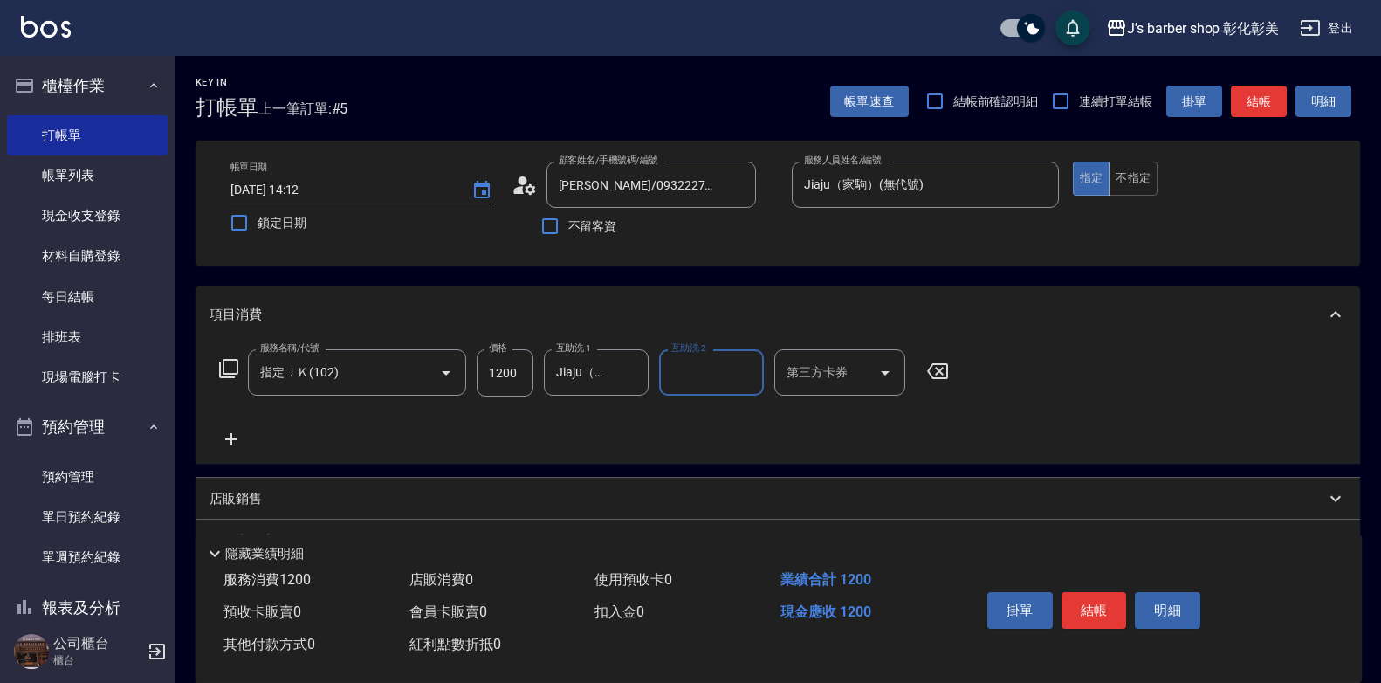
click at [671, 378] on input "互助洗-2" at bounding box center [711, 372] width 89 height 31
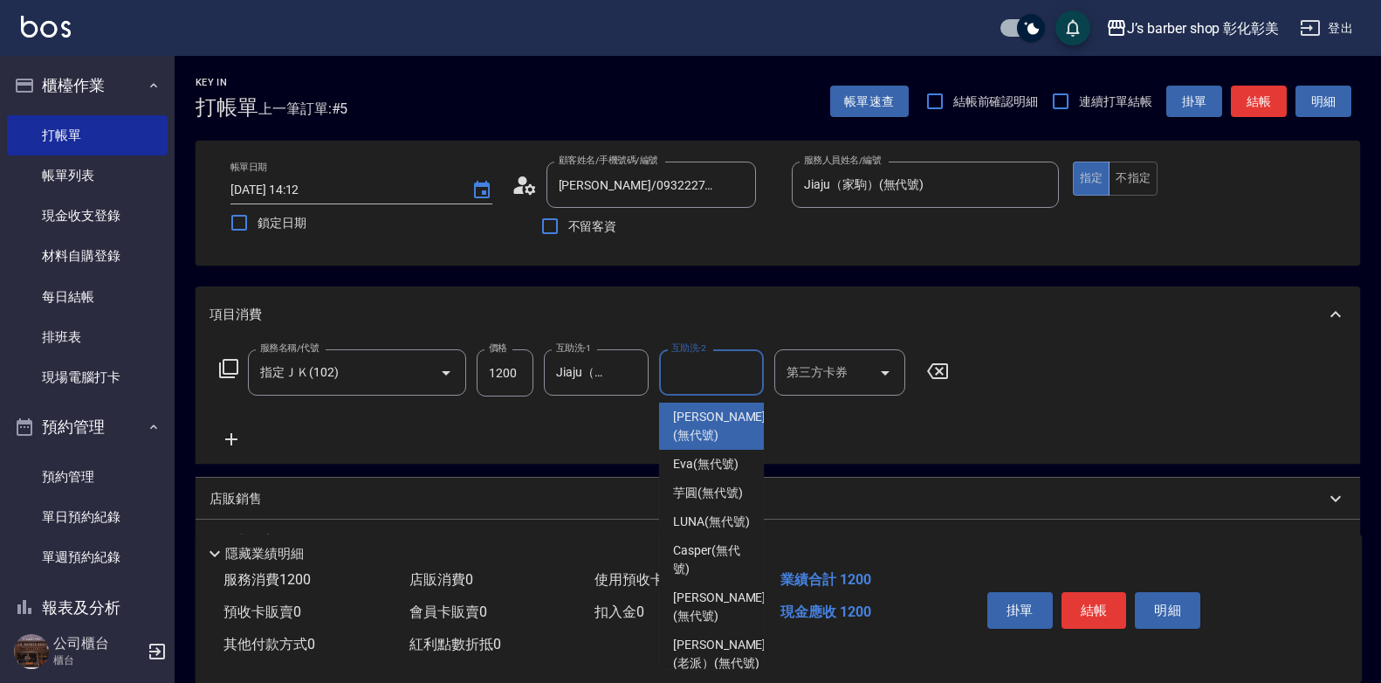
click at [671, 378] on input "互助洗-2" at bounding box center [711, 372] width 89 height 31
click at [683, 375] on input "互助洗-2" at bounding box center [711, 372] width 89 height 31
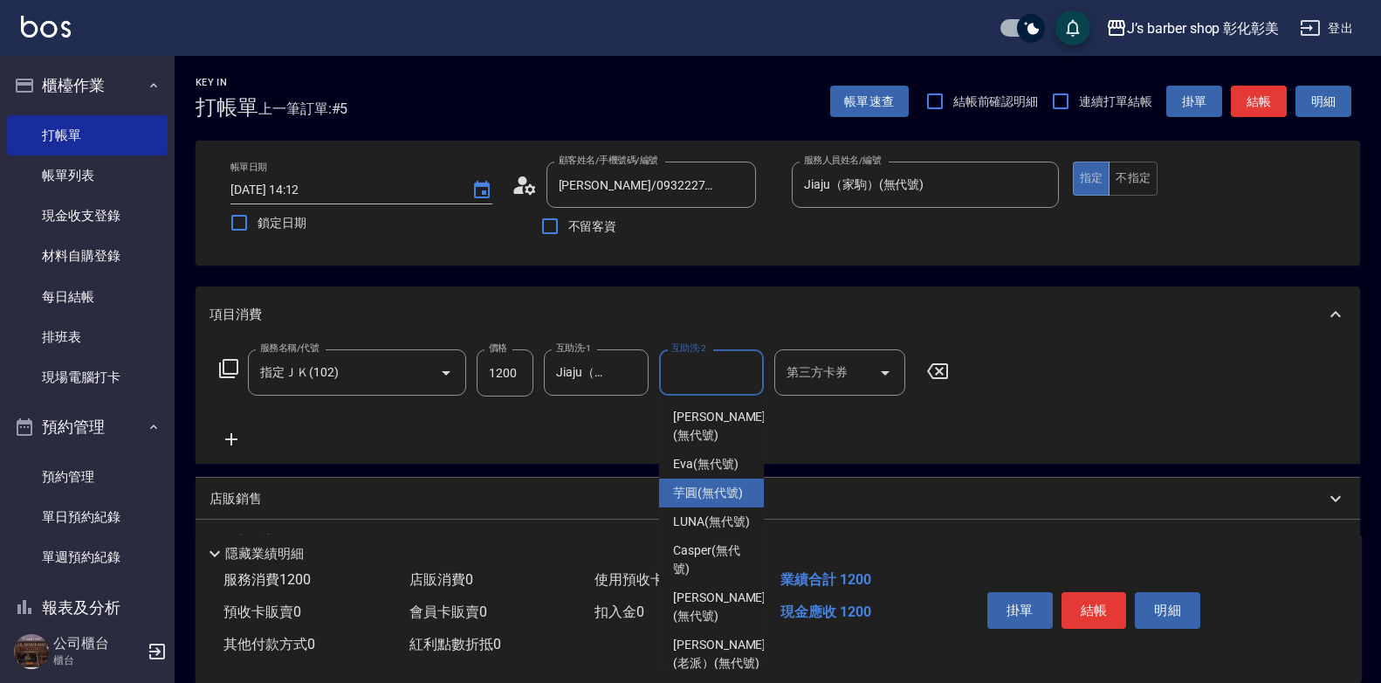
click at [694, 487] on span "芋圓 (無代號)" at bounding box center [708, 493] width 70 height 18
type input "芋圓(無代號)"
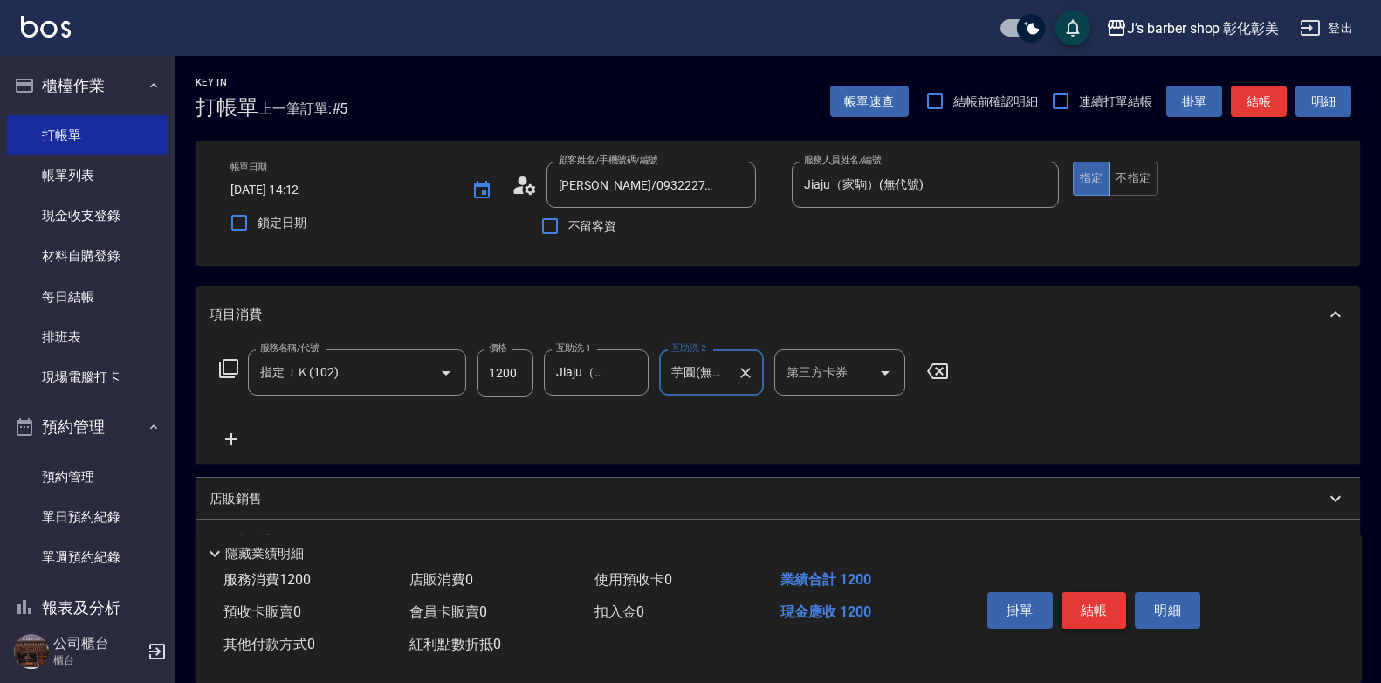
click at [1082, 601] on button "結帳" at bounding box center [1094, 610] width 65 height 37
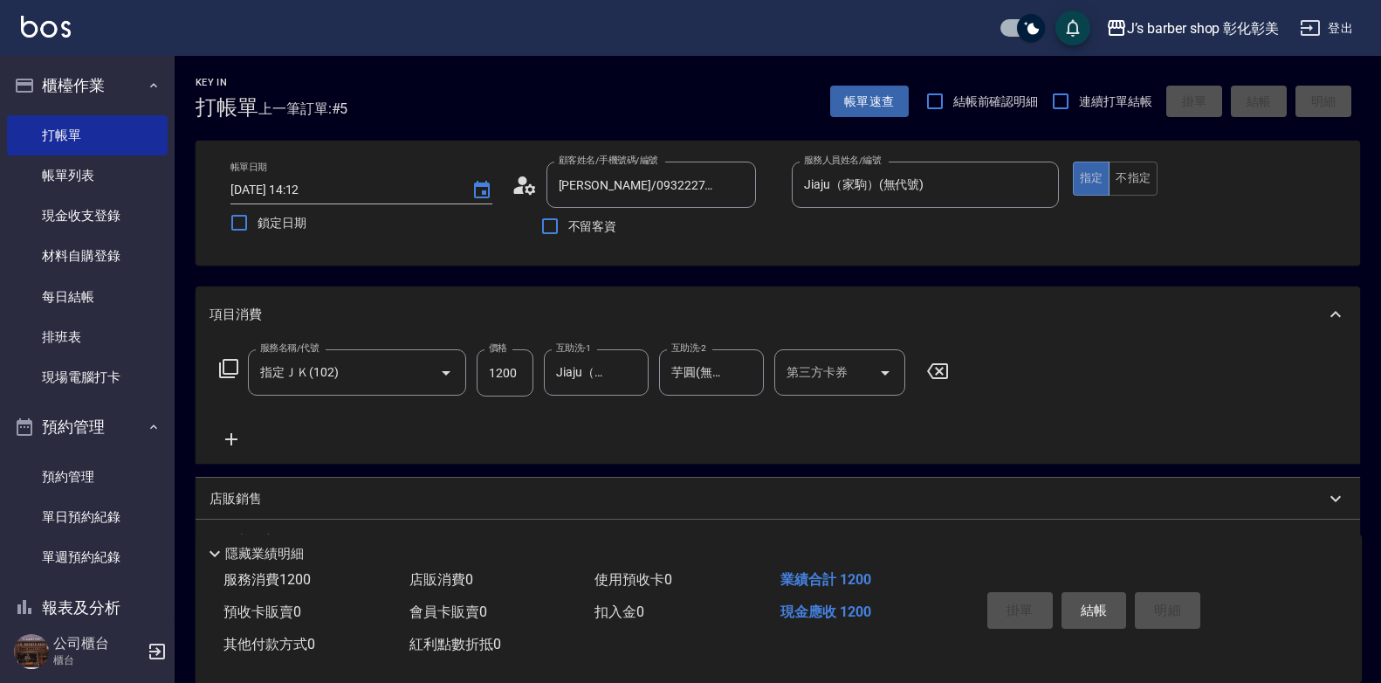
click at [1082, 601] on div "掛單 結帳 明細" at bounding box center [1095, 612] width 228 height 55
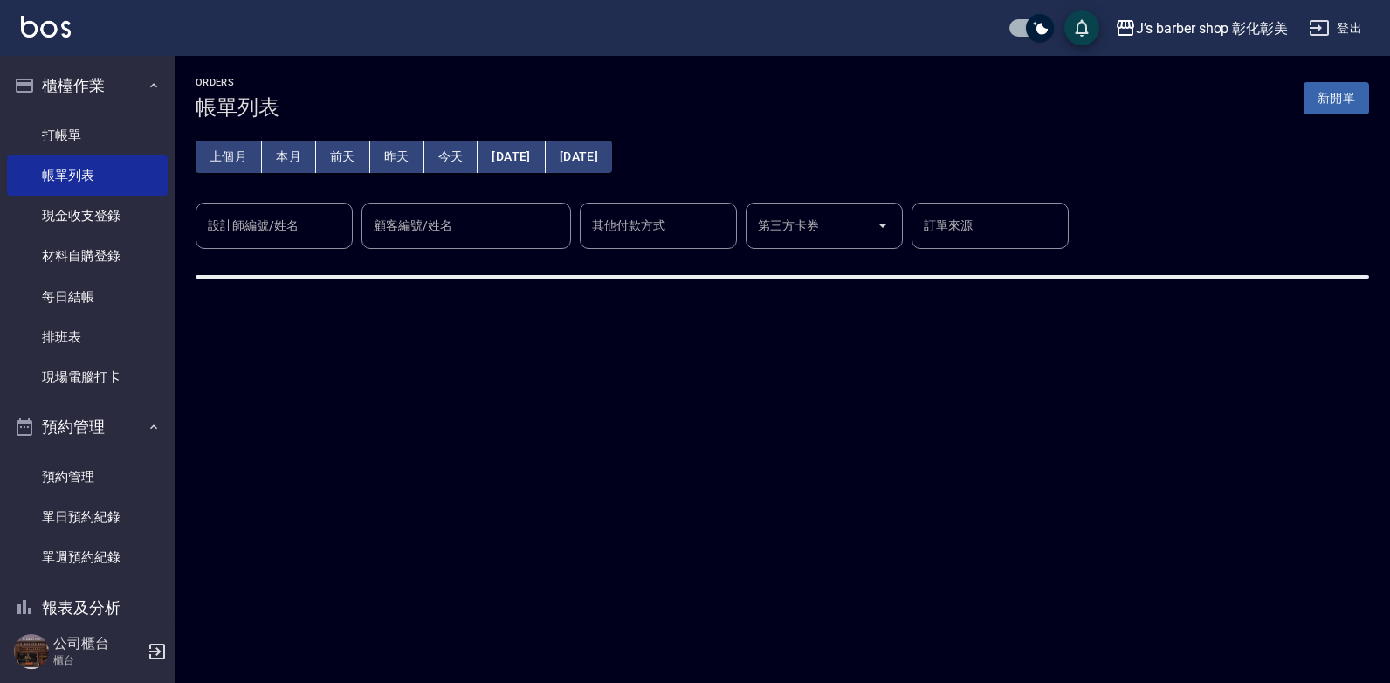
click at [1076, 602] on div "ORDERS 帳單列表 新開單 上個月 本月 [DATE] [DATE] [DATE] [DATE] [DATE] 設計師編號/姓名 設計師編號/姓名 顧客編…" at bounding box center [695, 341] width 1390 height 683
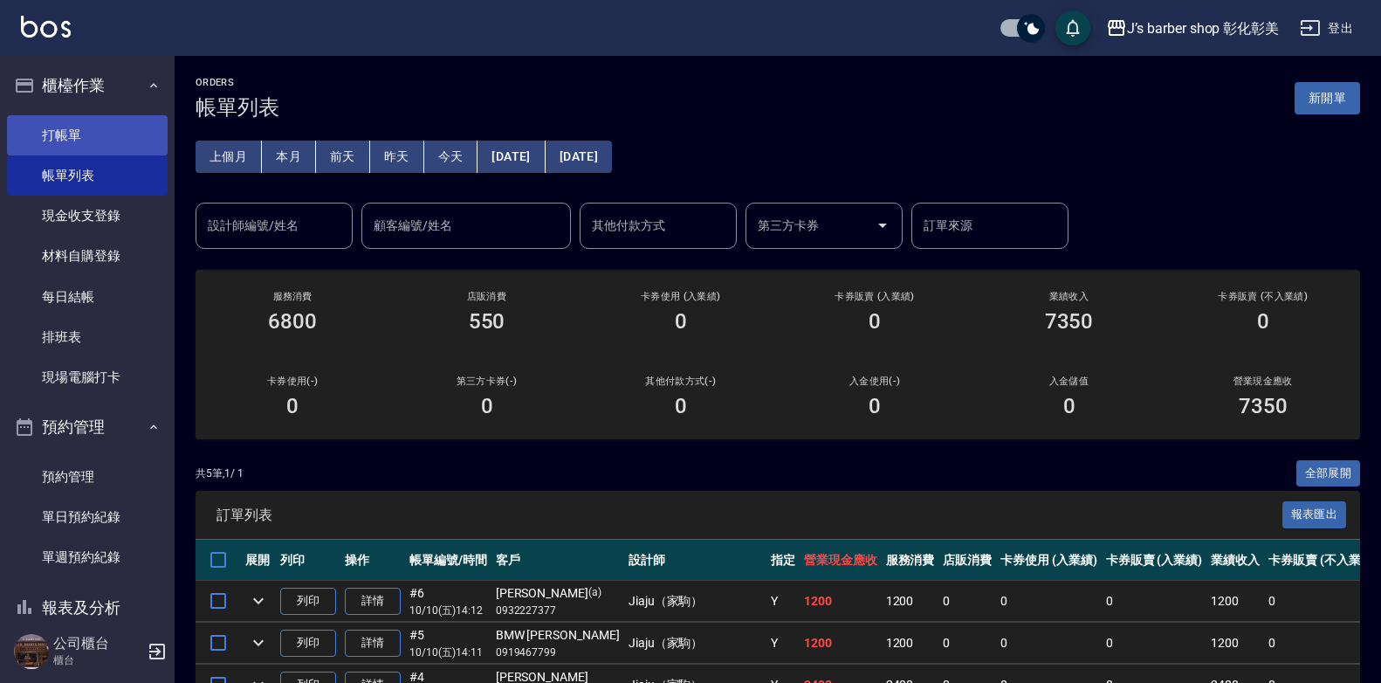
click at [83, 133] on link "打帳單" at bounding box center [87, 135] width 161 height 40
